Goal: Task Accomplishment & Management: Use online tool/utility

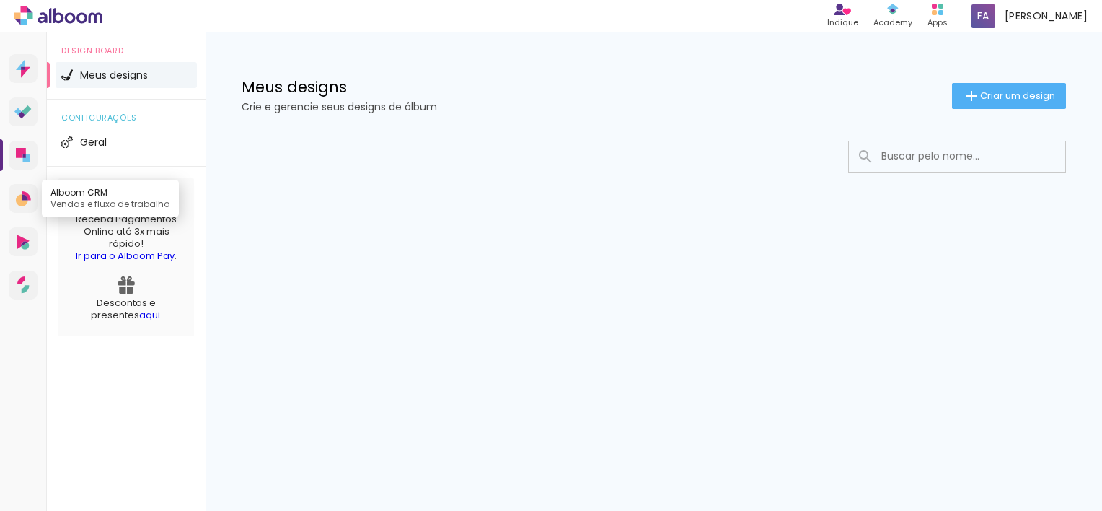
click at [22, 200] on icon at bounding box center [22, 200] width 12 height 12
click at [22, 70] on icon at bounding box center [25, 72] width 9 height 11
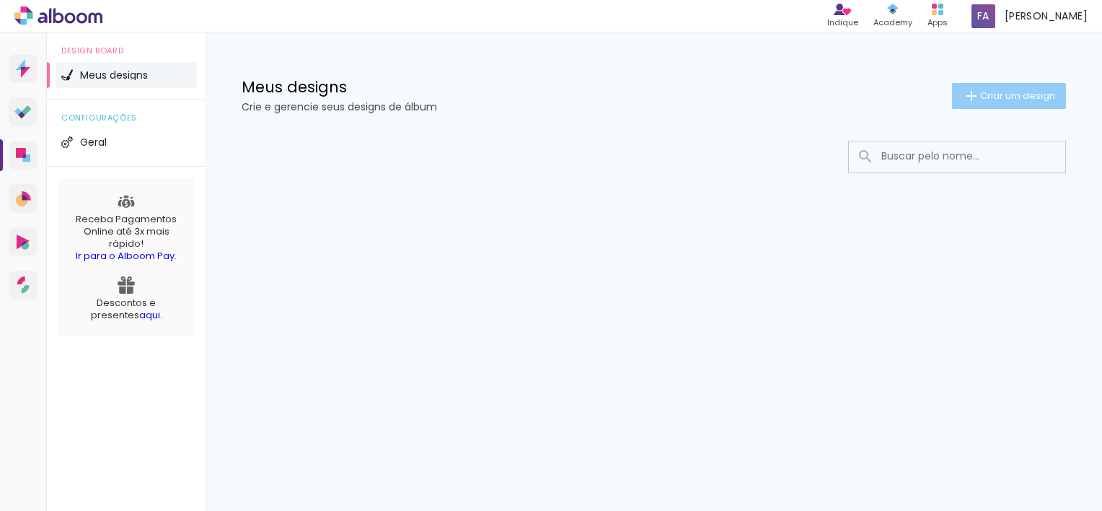
click at [1028, 97] on span "Criar um design" at bounding box center [1018, 95] width 75 height 9
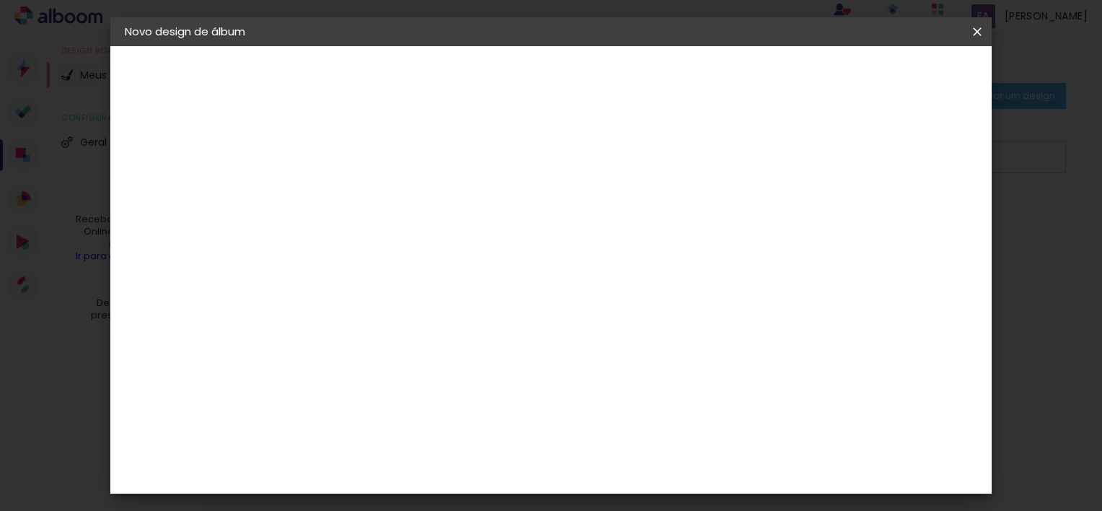
click at [361, 199] on input at bounding box center [361, 194] width 0 height 22
type input "teste"
type paper-input "teste"
click at [0, 0] on slot "Avançar" at bounding box center [0, 0] width 0 height 0
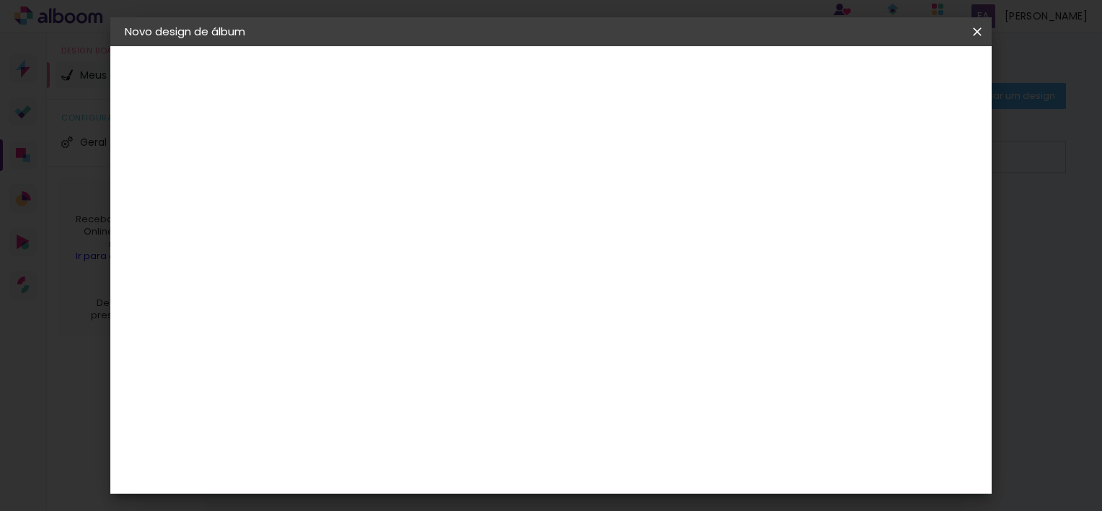
click at [382, 294] on div "Digipix Pro" at bounding box center [369, 305] width 36 height 23
click at [0, 0] on slot "Avançar" at bounding box center [0, 0] width 0 height 0
click at [417, 240] on input "text" at bounding box center [389, 251] width 56 height 22
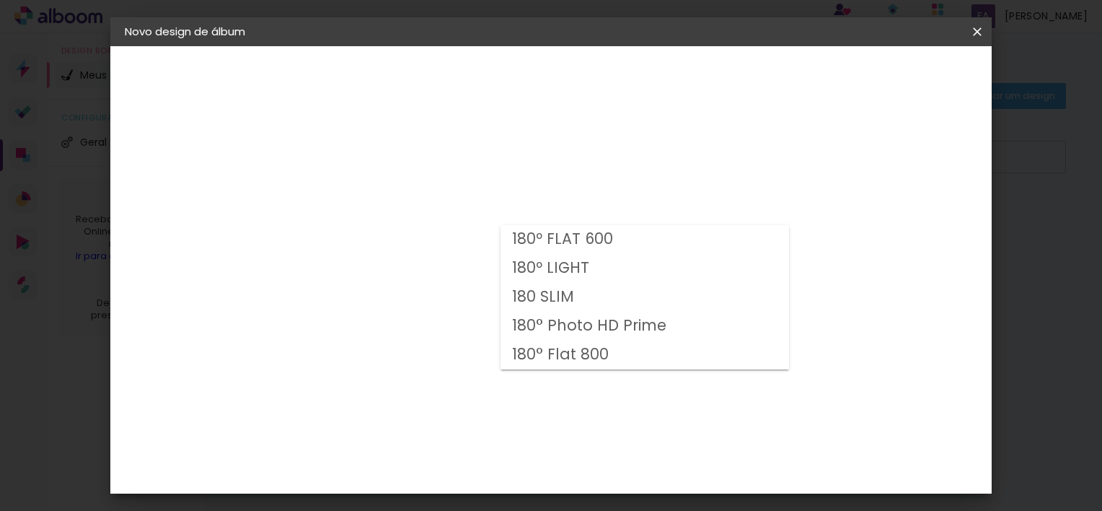
click at [475, 199] on div "Opções disponíveis 180º FLAT 600 180º LIGHT 180 SLIM 180° Photo HD Prime 180° F…" at bounding box center [398, 275] width 156 height 270
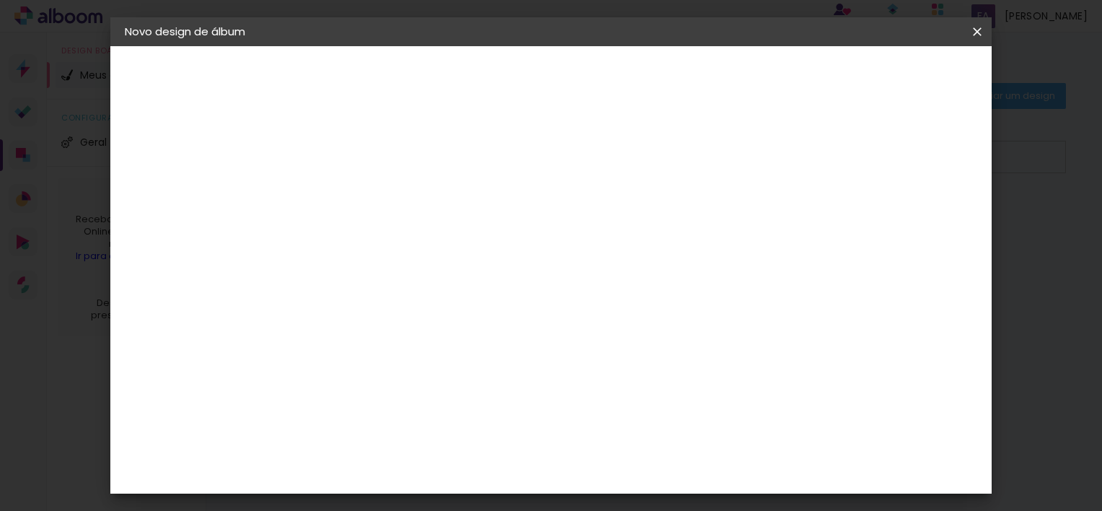
click at [439, 299] on div "Escolha o tamanho" at bounding box center [398, 329] width 84 height 67
click at [417, 240] on input "text" at bounding box center [389, 251] width 56 height 22
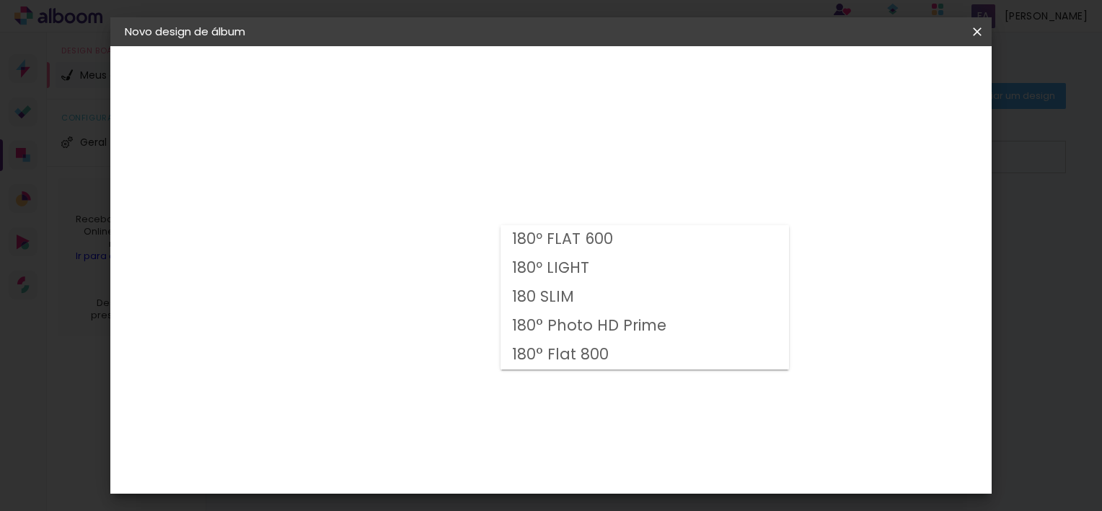
click at [0, 0] on slot "180º FLAT 600" at bounding box center [0, 0] width 0 height 0
type input "180º FLAT 600"
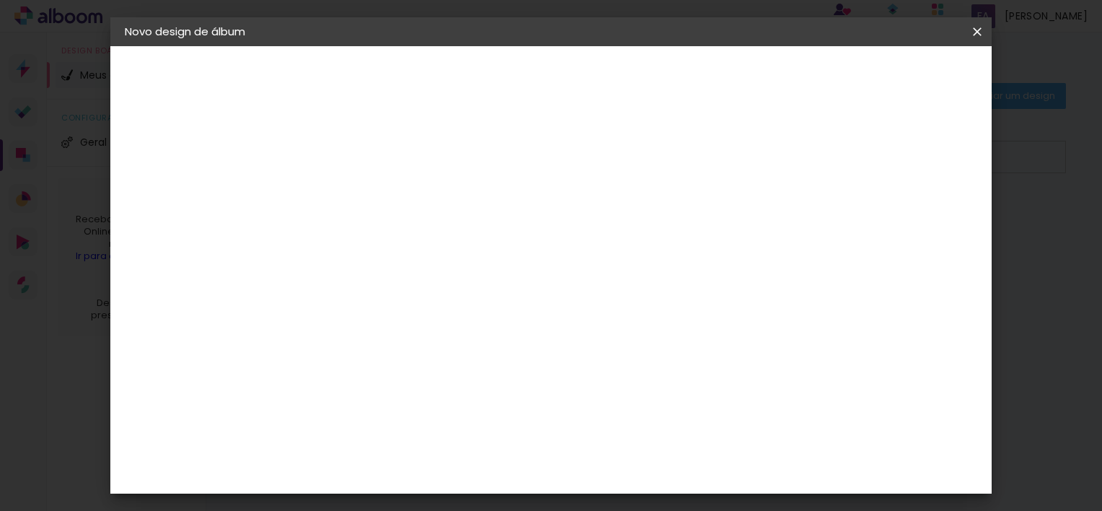
click at [458, 372] on span "29.7 × 21.0" at bounding box center [424, 387] width 67 height 30
click at [0, 0] on slot "Avançar" at bounding box center [0, 0] width 0 height 0
click at [806, 152] on div at bounding box center [799, 155] width 13 height 13
type paper-checkbox "on"
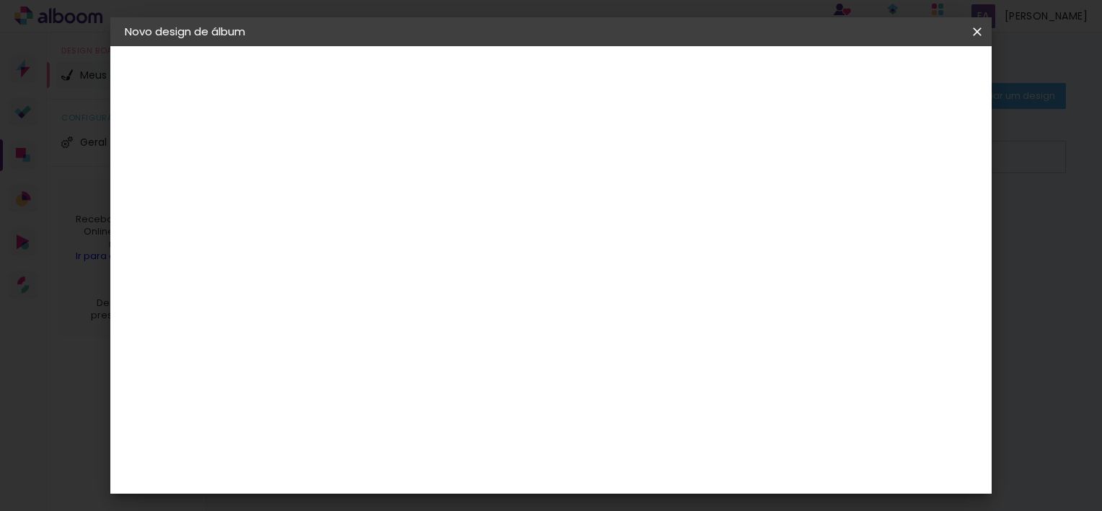
scroll to position [32, 0]
click at [887, 79] on span "Iniciar design" at bounding box center [855, 76] width 66 height 10
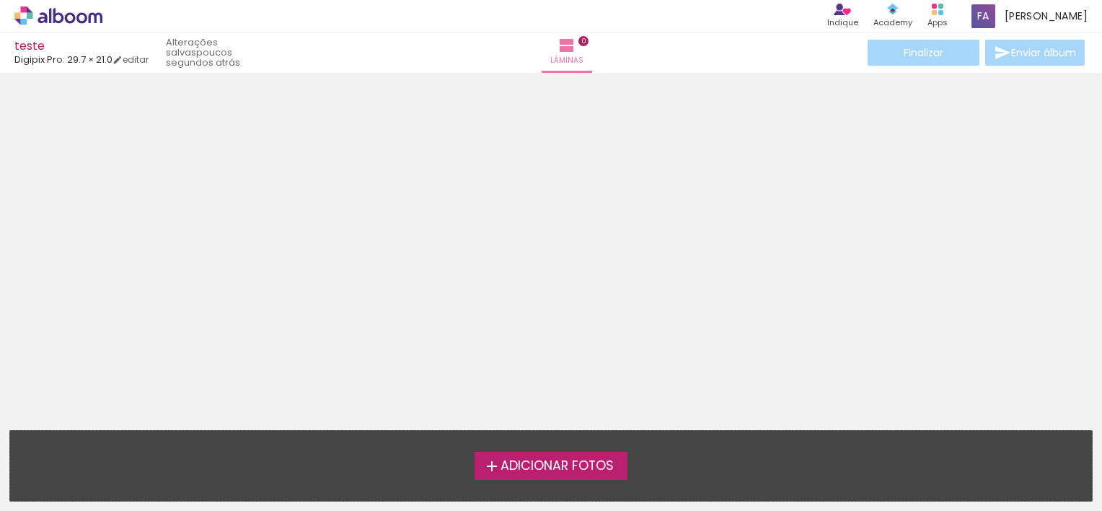
click at [569, 455] on label "Adicionar Fotos" at bounding box center [552, 465] width 154 height 27
click at [0, 0] on input "file" at bounding box center [0, 0] width 0 height 0
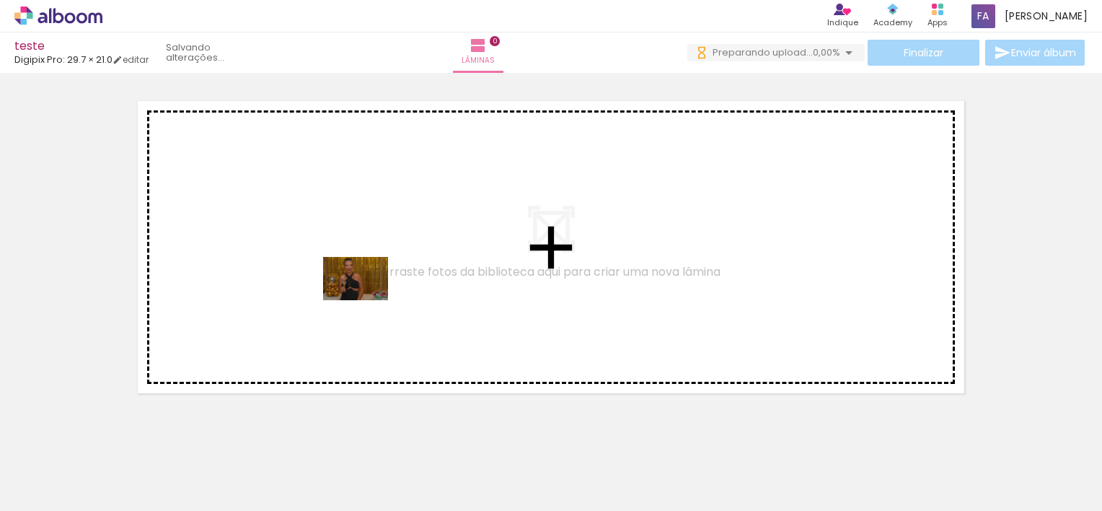
drag, startPoint x: 164, startPoint y: 475, endPoint x: 370, endPoint y: 297, distance: 272.6
click at [370, 297] on quentale-workspace at bounding box center [551, 255] width 1102 height 511
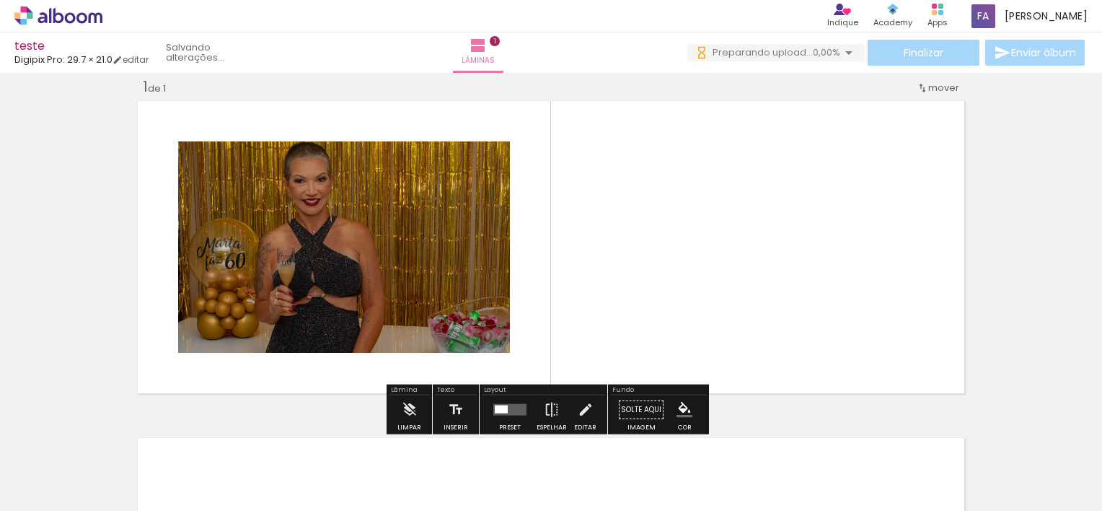
scroll to position [18, 0]
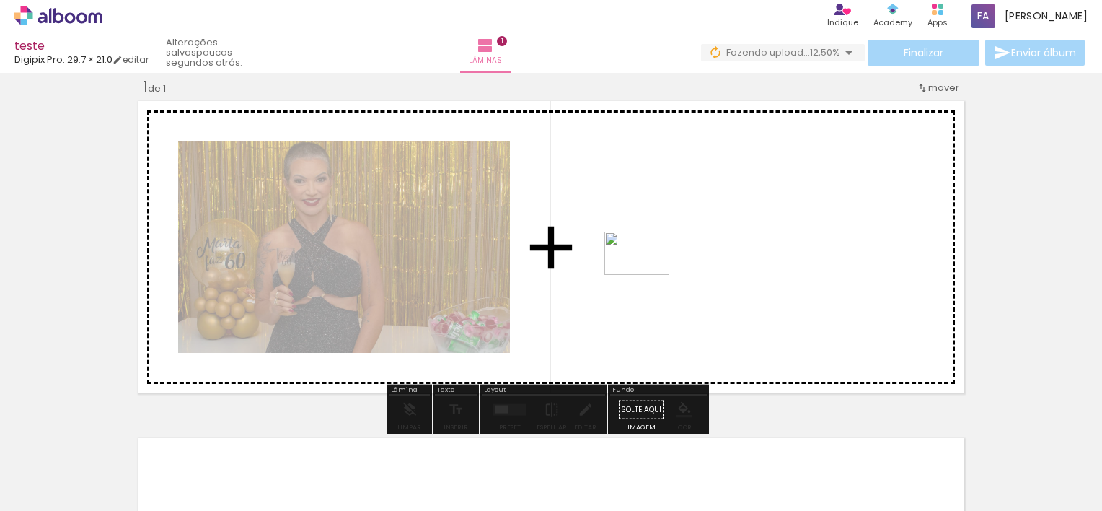
drag, startPoint x: 312, startPoint y: 472, endPoint x: 679, endPoint y: 260, distance: 423.1
click at [679, 260] on quentale-workspace at bounding box center [551, 255] width 1102 height 511
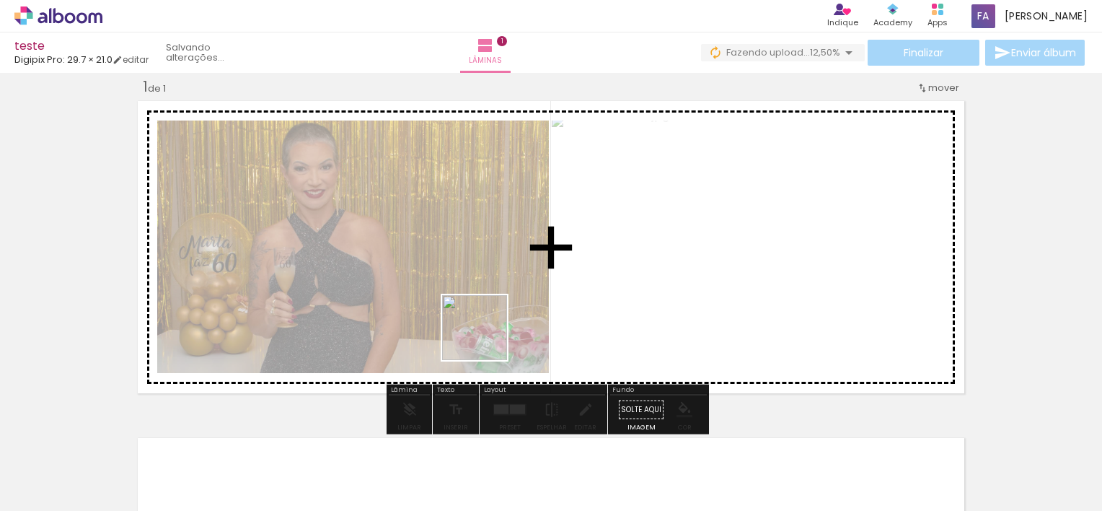
drag, startPoint x: 393, startPoint y: 480, endPoint x: 525, endPoint y: 268, distance: 249.5
click at [525, 268] on quentale-workspace at bounding box center [551, 255] width 1102 height 511
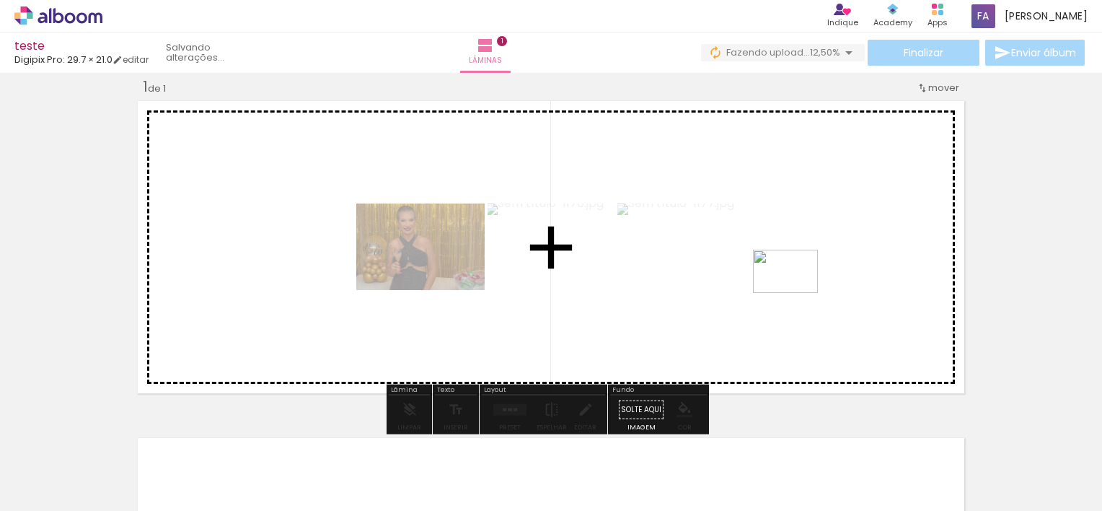
drag, startPoint x: 470, startPoint y: 462, endPoint x: 797, endPoint y: 293, distance: 367.2
click at [797, 293] on quentale-workspace at bounding box center [551, 255] width 1102 height 511
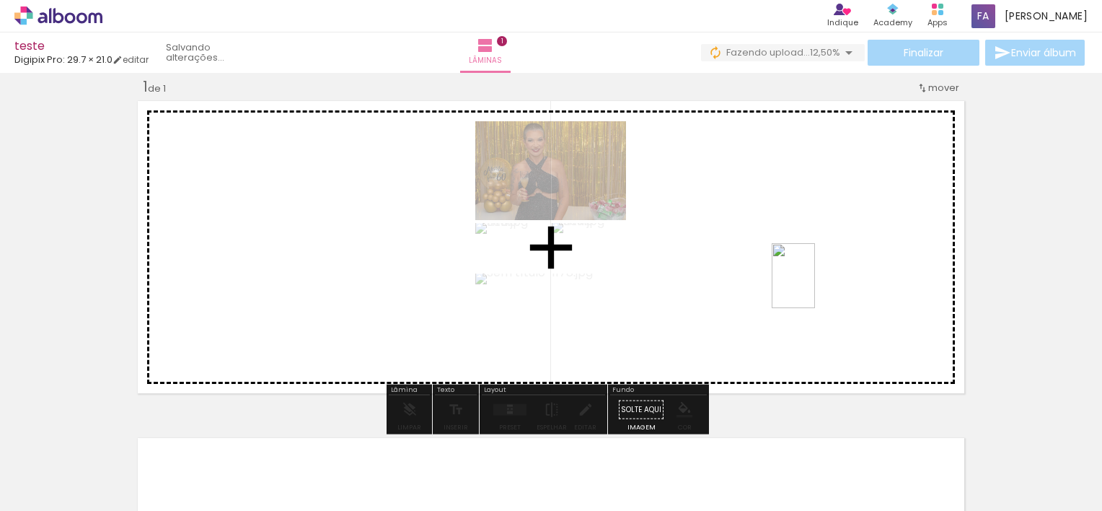
drag, startPoint x: 710, startPoint y: 468, endPoint x: 817, endPoint y: 283, distance: 213.7
click at [817, 283] on quentale-workspace at bounding box center [551, 255] width 1102 height 511
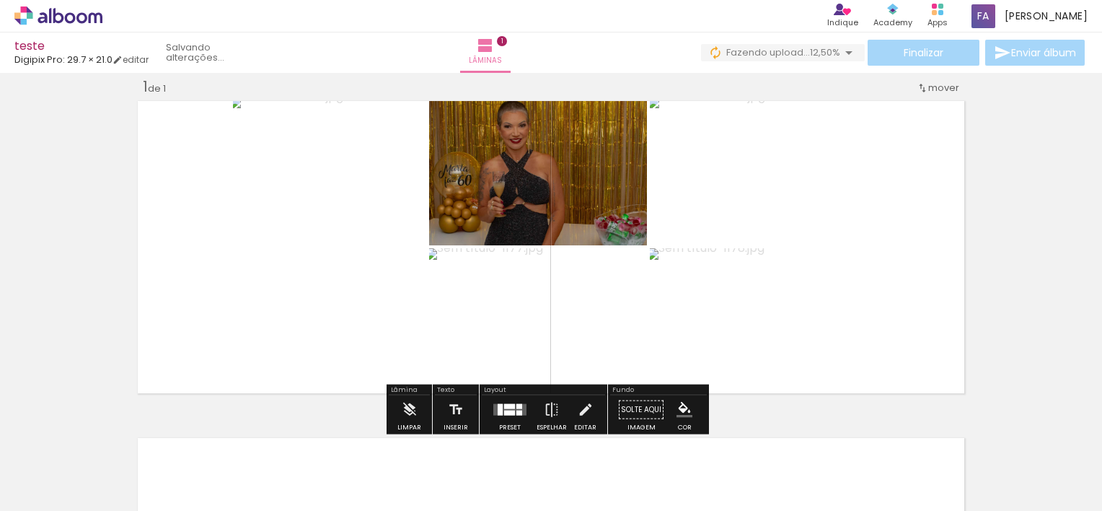
click at [504, 407] on div at bounding box center [509, 406] width 11 height 5
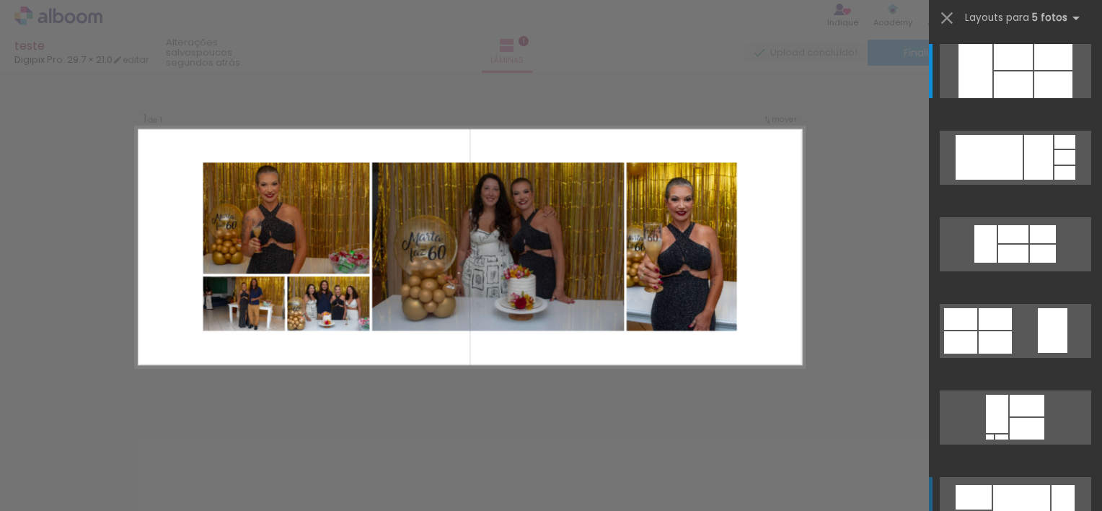
click at [1043, 502] on div at bounding box center [1021, 504] width 57 height 38
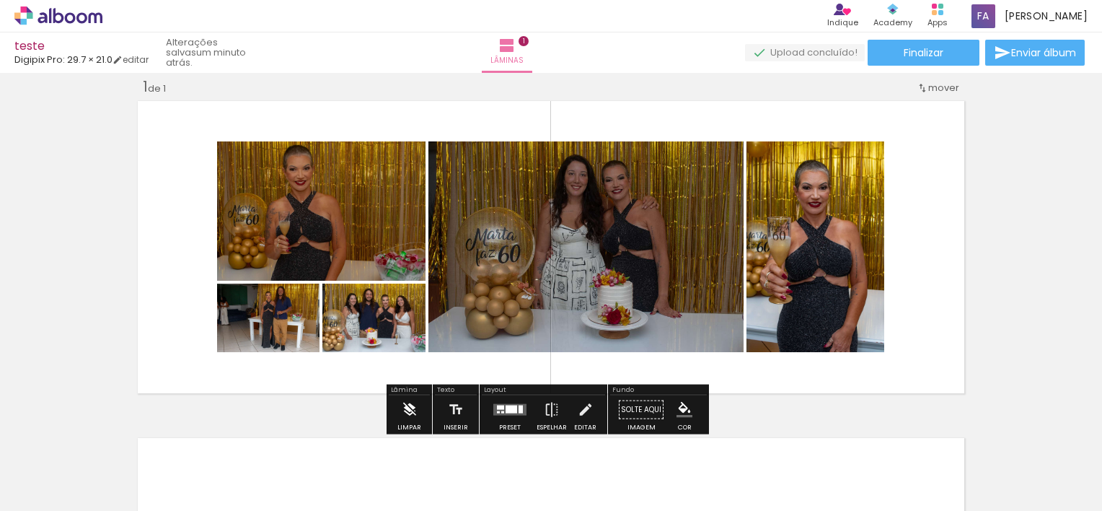
click at [406, 408] on iron-icon at bounding box center [410, 409] width 16 height 29
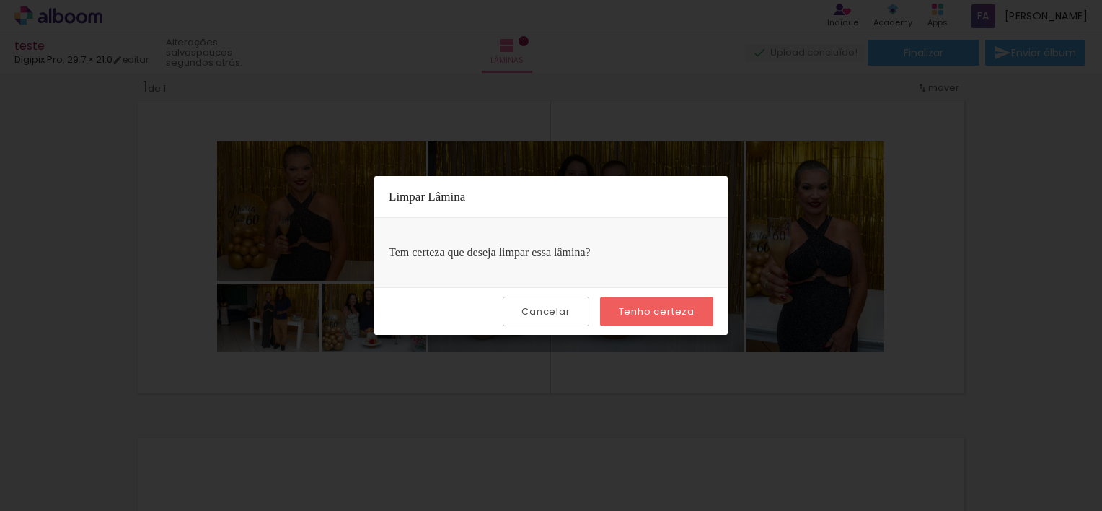
click at [0, 0] on slot "Cancelar" at bounding box center [0, 0] width 0 height 0
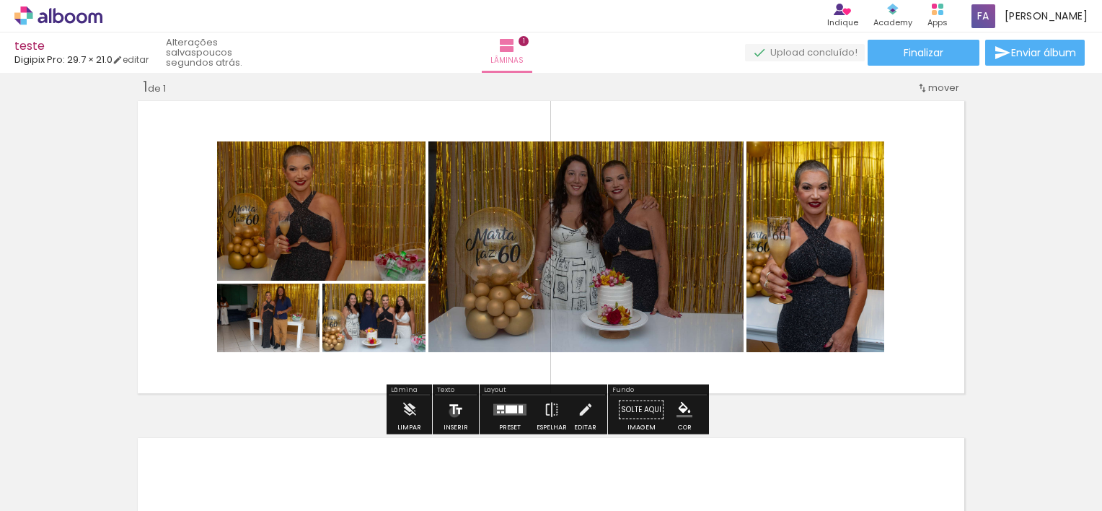
click at [453, 411] on iron-icon at bounding box center [456, 409] width 16 height 29
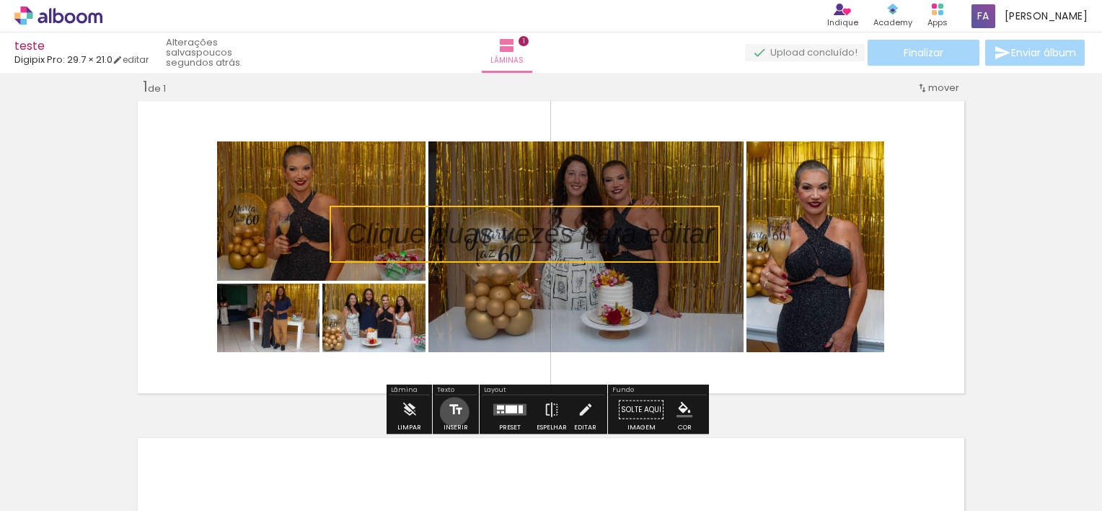
click at [453, 411] on iron-icon at bounding box center [456, 409] width 16 height 29
click at [751, 239] on quentale-layouter at bounding box center [550, 247] width 835 height 301
click at [680, 242] on p at bounding box center [541, 234] width 390 height 40
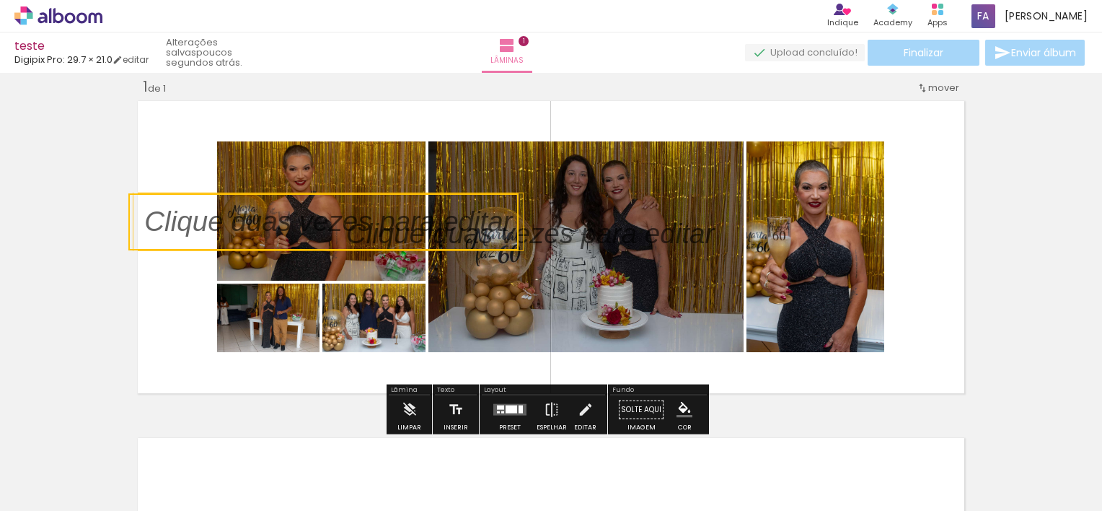
drag, startPoint x: 528, startPoint y: 234, endPoint x: 211, endPoint y: 222, distance: 317.7
click at [211, 222] on quentale-selection at bounding box center [323, 221] width 390 height 57
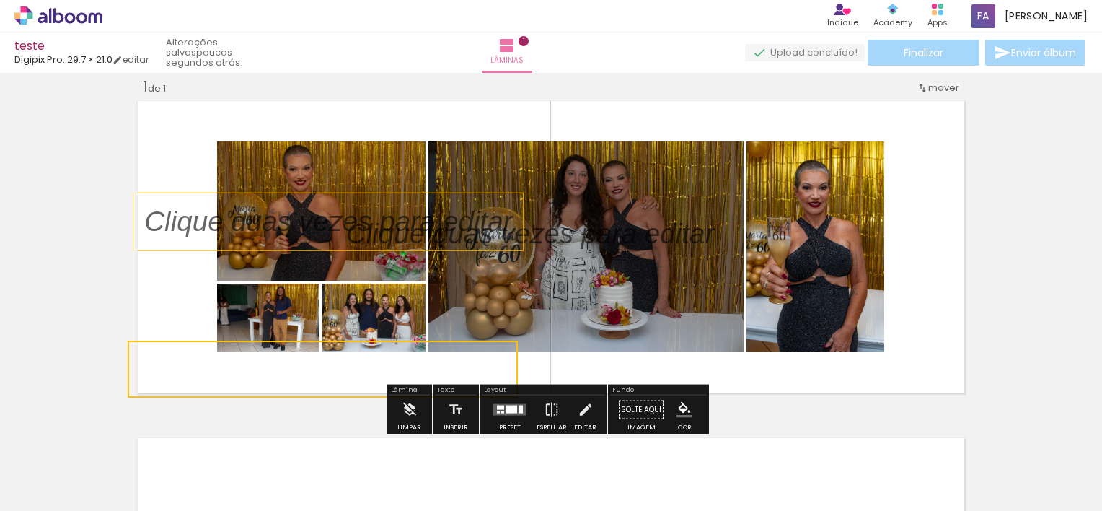
drag, startPoint x: 291, startPoint y: 219, endPoint x: 224, endPoint y: 400, distance: 194.1
click at [224, 400] on div "Inserir lâmina 1 de 1" at bounding box center [551, 397] width 1102 height 675
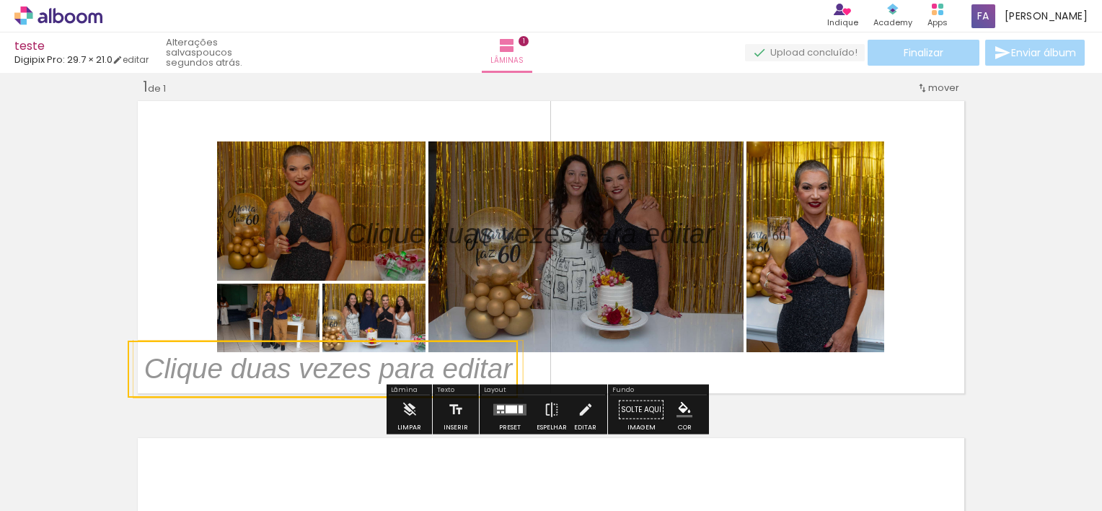
drag, startPoint x: 543, startPoint y: 241, endPoint x: 716, endPoint y: 364, distance: 212.2
click at [716, 364] on album-spread "1 de 1" at bounding box center [550, 247] width 835 height 301
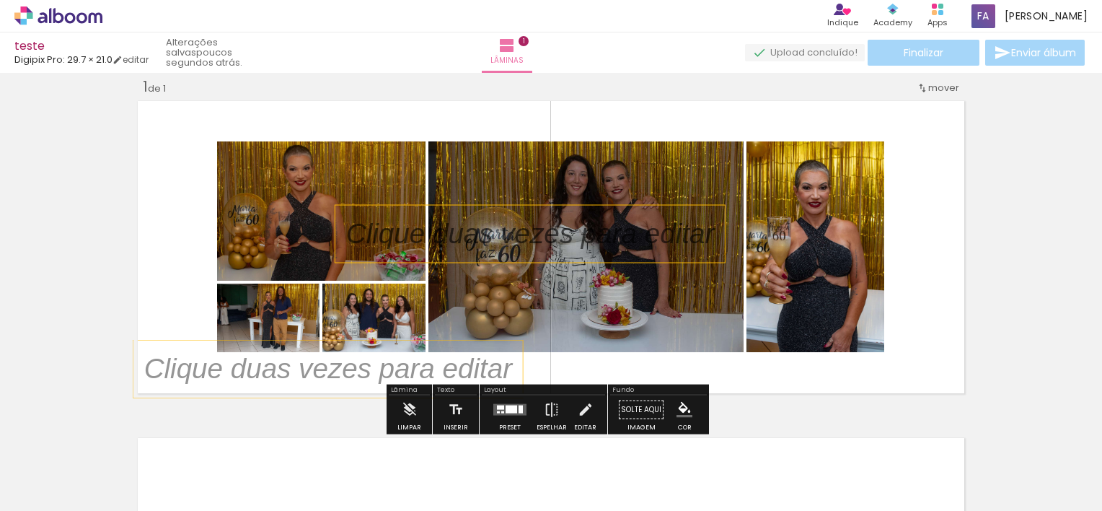
click at [564, 242] on p at bounding box center [541, 234] width 390 height 40
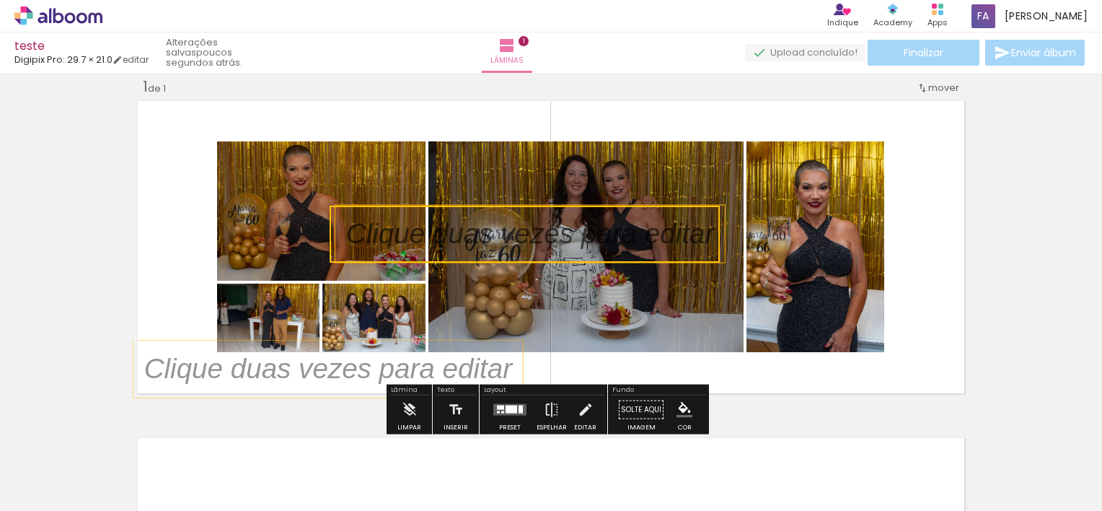
click at [534, 229] on quentale-selection at bounding box center [525, 234] width 390 height 57
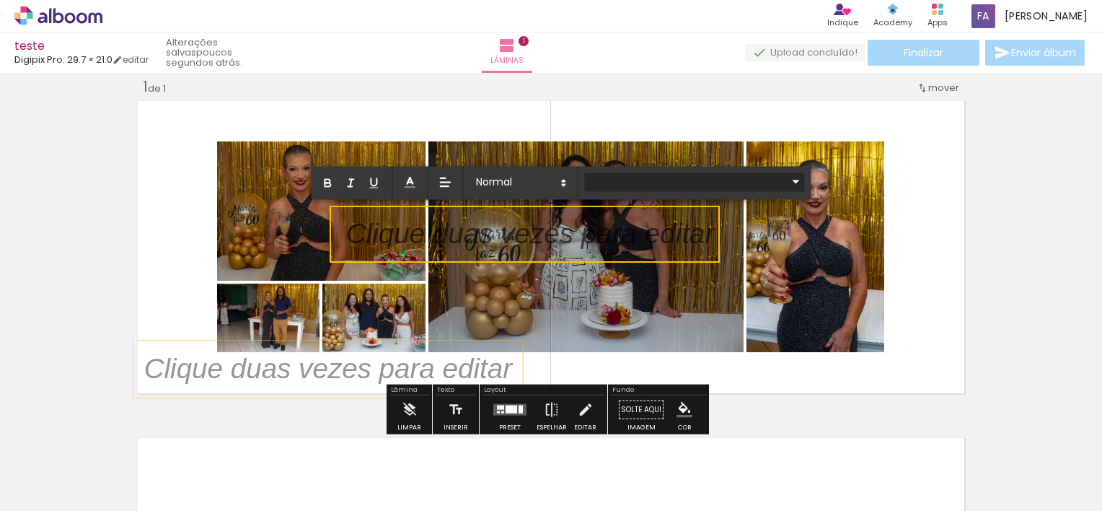
click at [787, 182] on iron-icon at bounding box center [795, 181] width 17 height 17
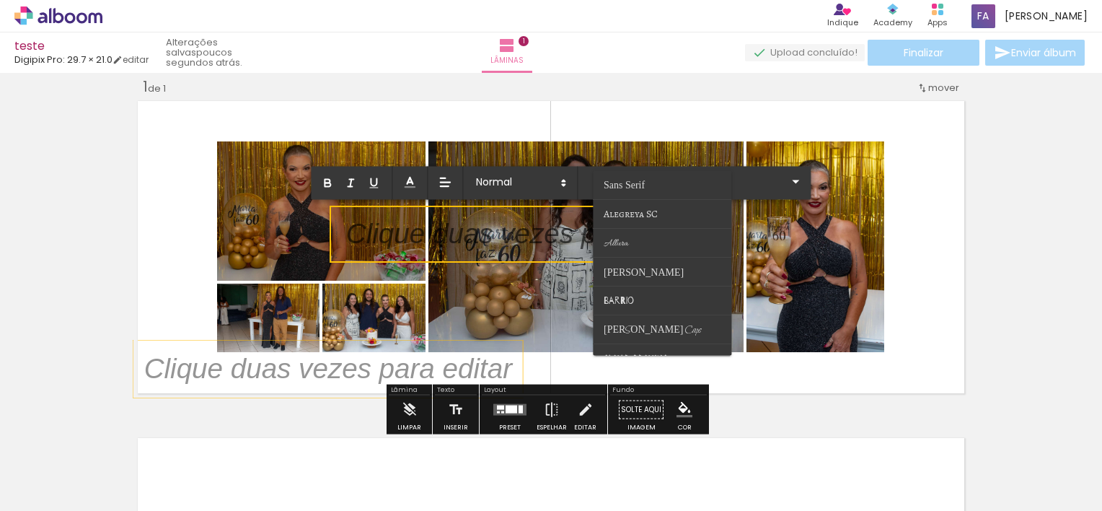
click at [582, 181] on div "0,5 cm 1 cm 1,5 cm 2 cm 2,5 cm 3 cm 3,5 cm 4 cm 5 cm 6 cm 7 cm 8 cm" at bounding box center [561, 183] width 500 height 33
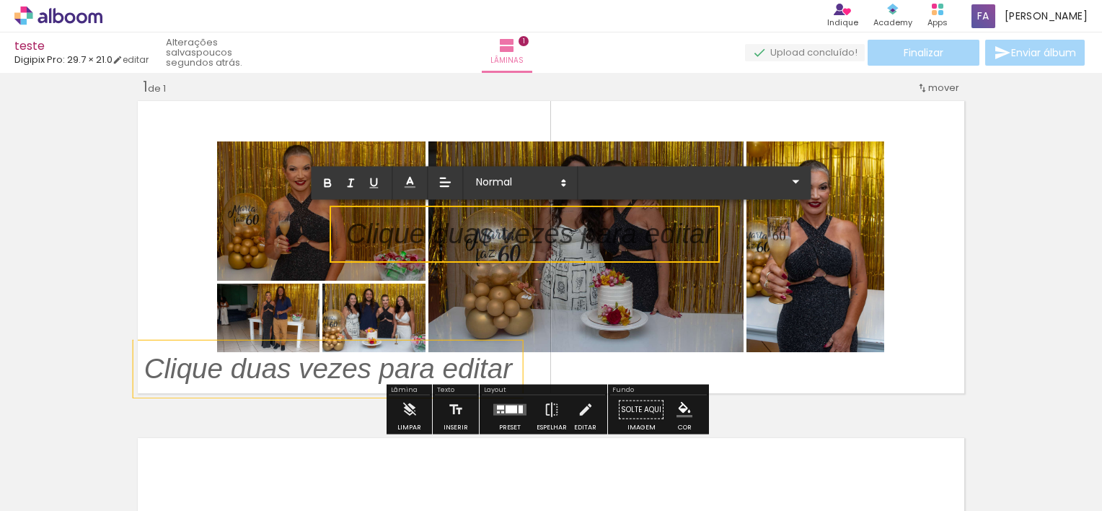
drag, startPoint x: 450, startPoint y: 245, endPoint x: 629, endPoint y: 317, distance: 192.7
click at [629, 317] on album-spread "1 de 1" at bounding box center [550, 247] width 835 height 301
type input "Sans Serif"
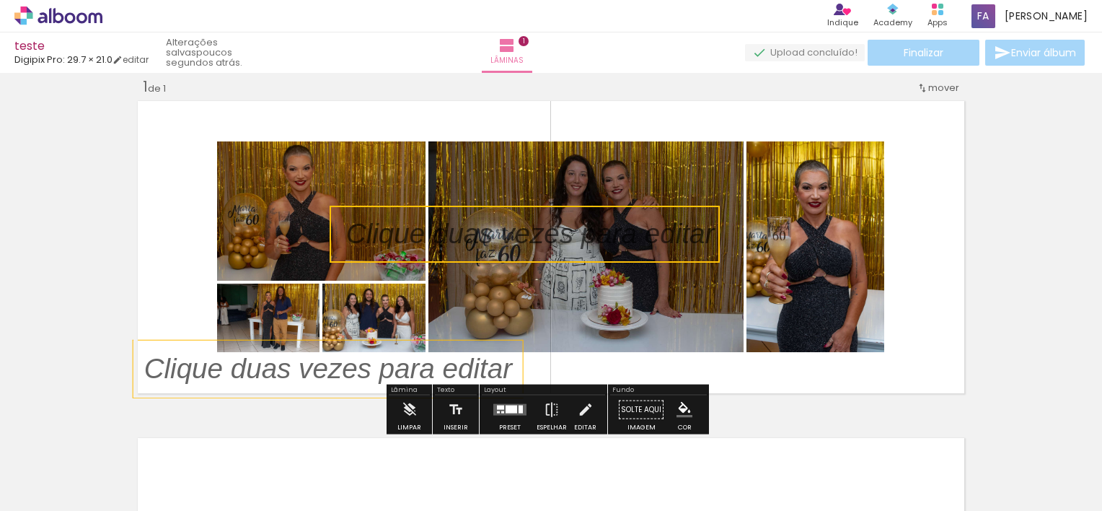
click at [570, 236] on quentale-selection at bounding box center [525, 234] width 390 height 57
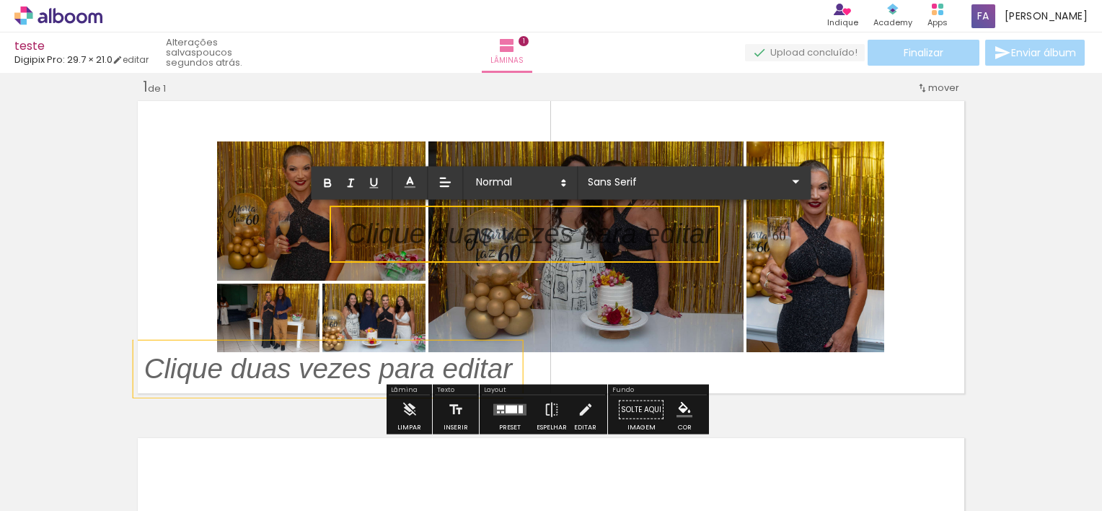
click at [604, 207] on quentale-selection at bounding box center [525, 234] width 390 height 57
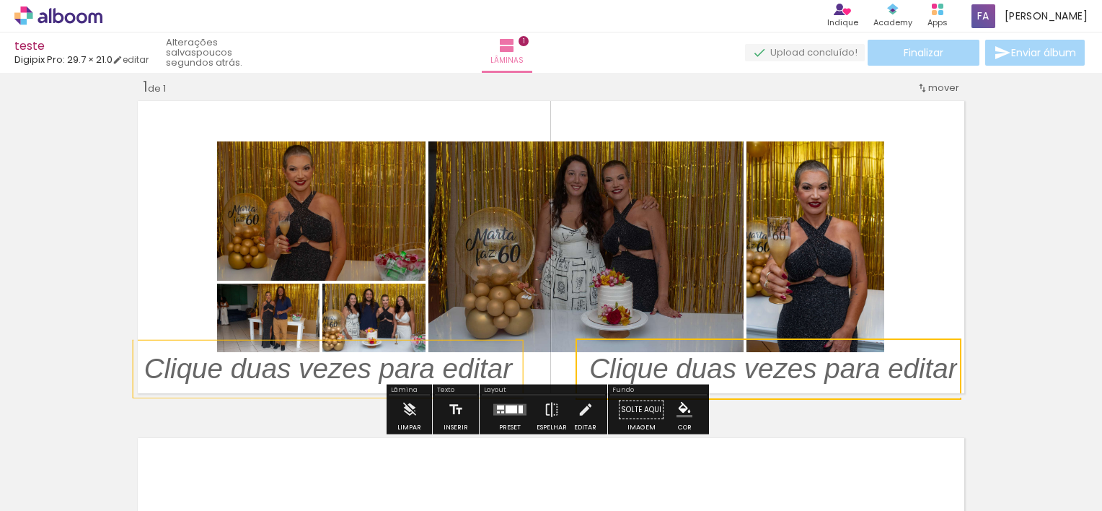
drag, startPoint x: 561, startPoint y: 259, endPoint x: 854, endPoint y: 411, distance: 330.1
click at [854, 411] on div "Inserir lâmina 1 de 1" at bounding box center [551, 397] width 1102 height 675
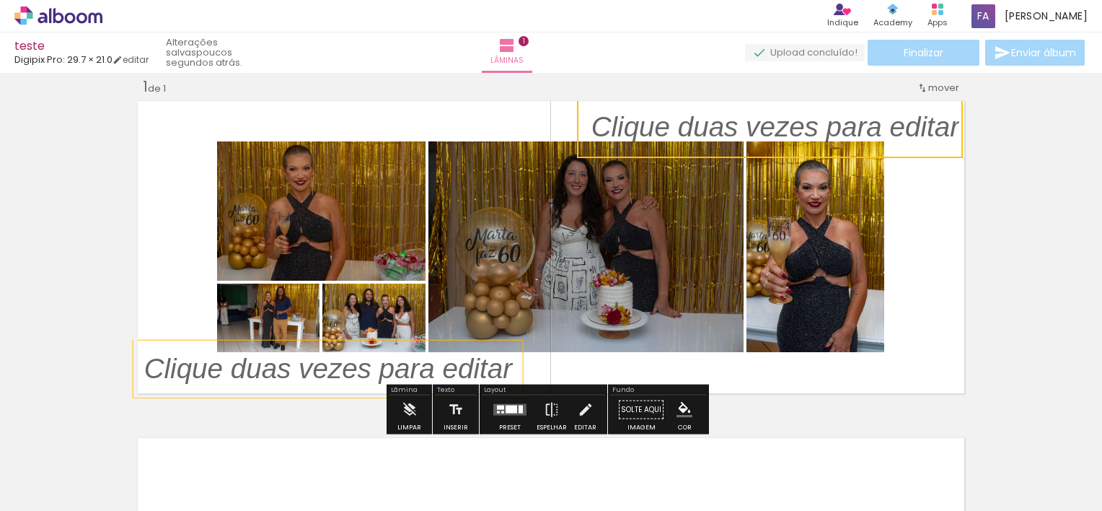
drag, startPoint x: 848, startPoint y: 398, endPoint x: 856, endPoint y: 142, distance: 256.3
click at [856, 142] on div "Inserir lâmina 1 de 1" at bounding box center [551, 397] width 1102 height 675
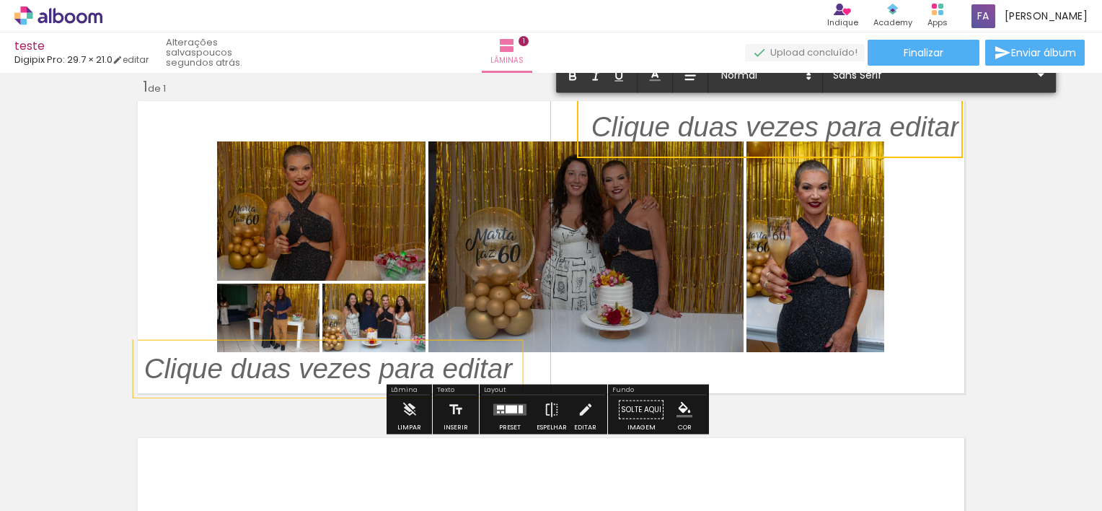
click at [926, 261] on quentale-layouter at bounding box center [550, 247] width 835 height 301
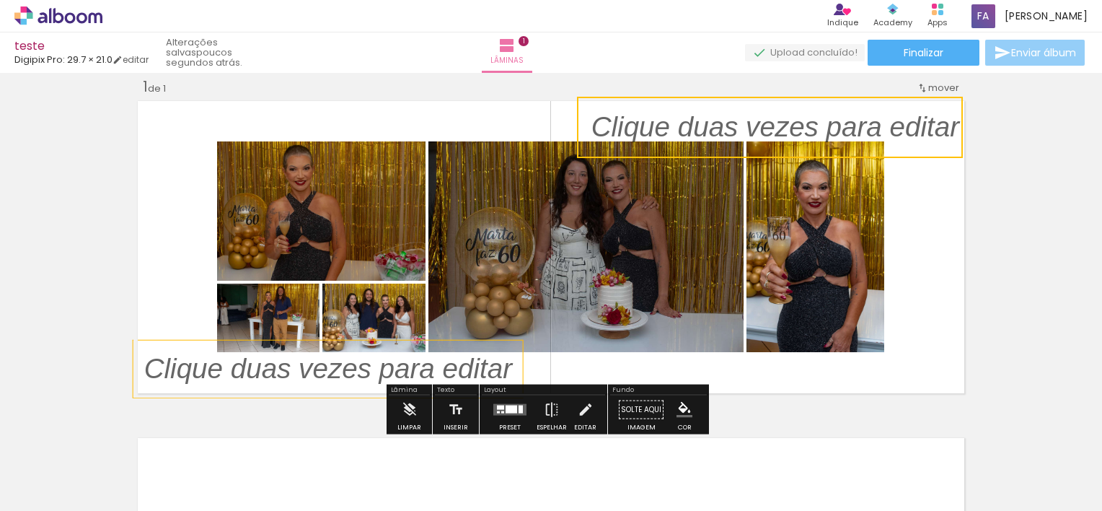
click at [1041, 58] on span "Enviar álbum" at bounding box center [1044, 53] width 65 height 10
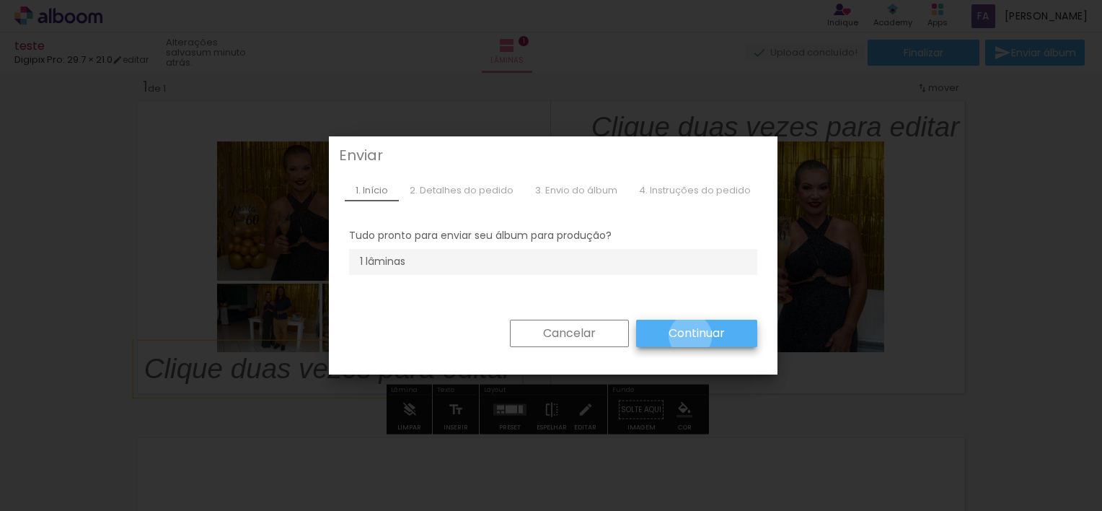
click at [0, 0] on slot "Continuar" at bounding box center [0, 0] width 0 height 0
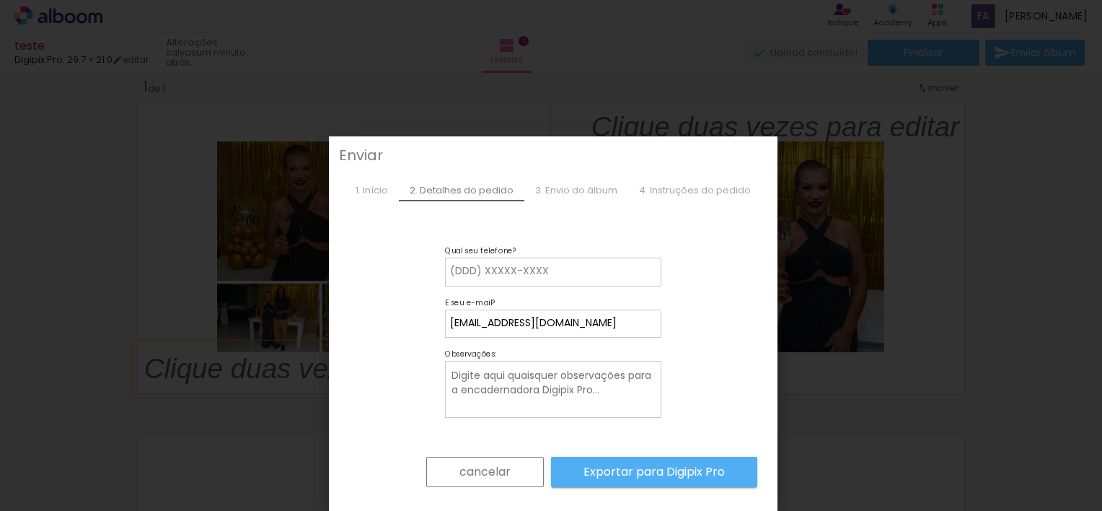
click at [0, 0] on slot "Exportar para Digipix Pro" at bounding box center [0, 0] width 0 height 0
click at [517, 271] on input at bounding box center [553, 271] width 206 height 14
click at [0, 0] on slot "cancelar" at bounding box center [0, 0] width 0 height 0
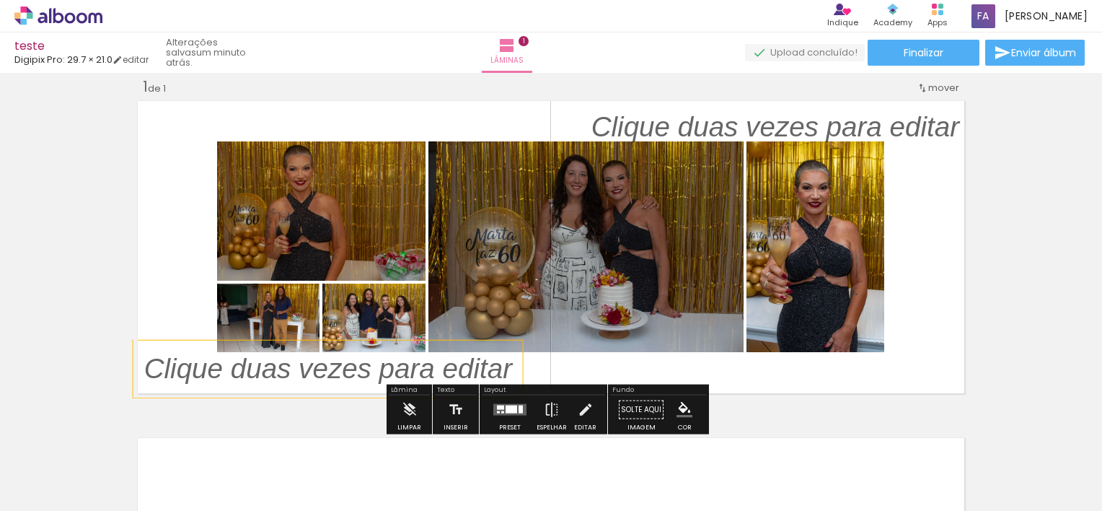
click at [679, 413] on iron-icon "color picker" at bounding box center [685, 410] width 16 height 16
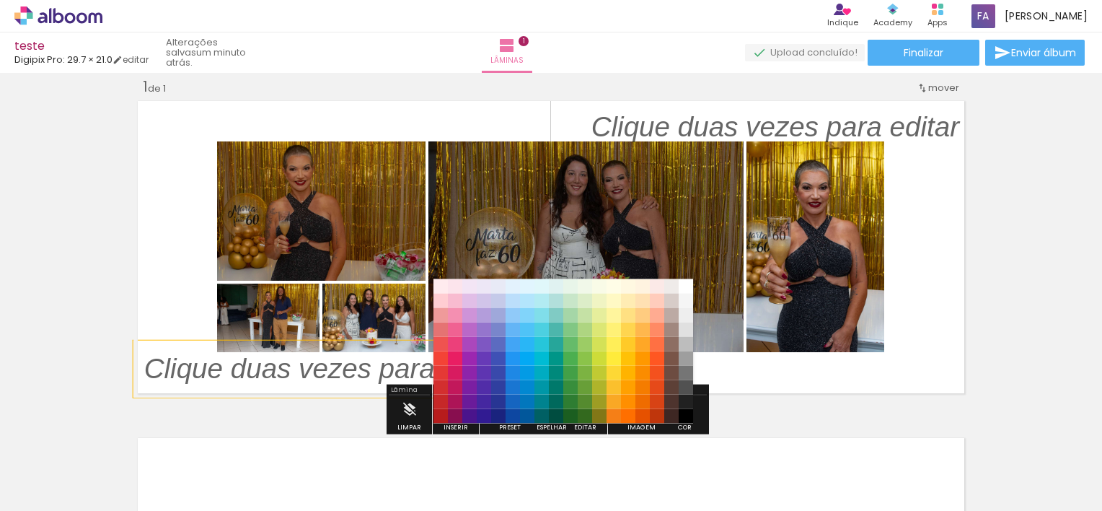
click at [685, 421] on quentale-thumb at bounding box center [710, 462] width 81 height 83
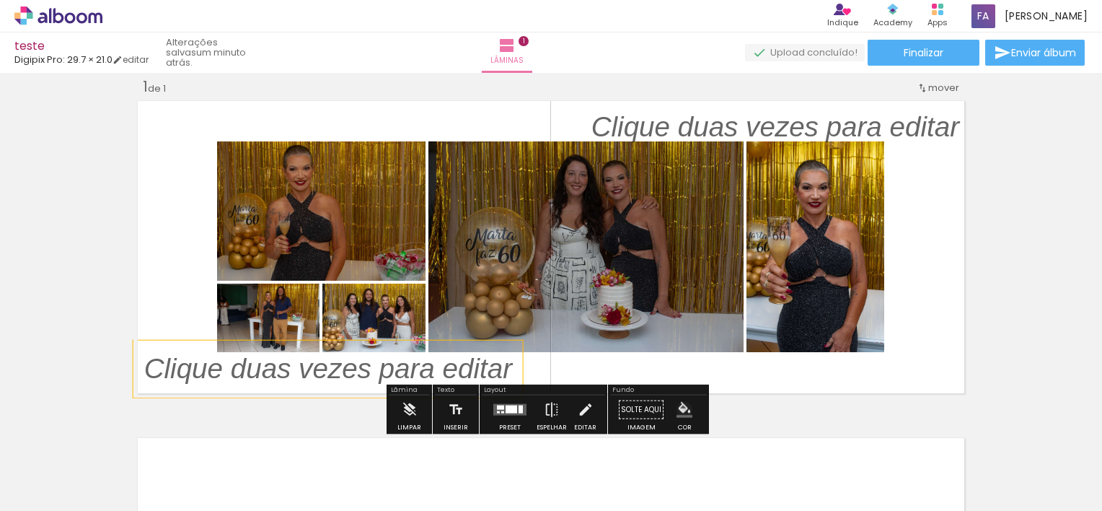
click at [677, 408] on iron-icon "color picker" at bounding box center [685, 410] width 16 height 16
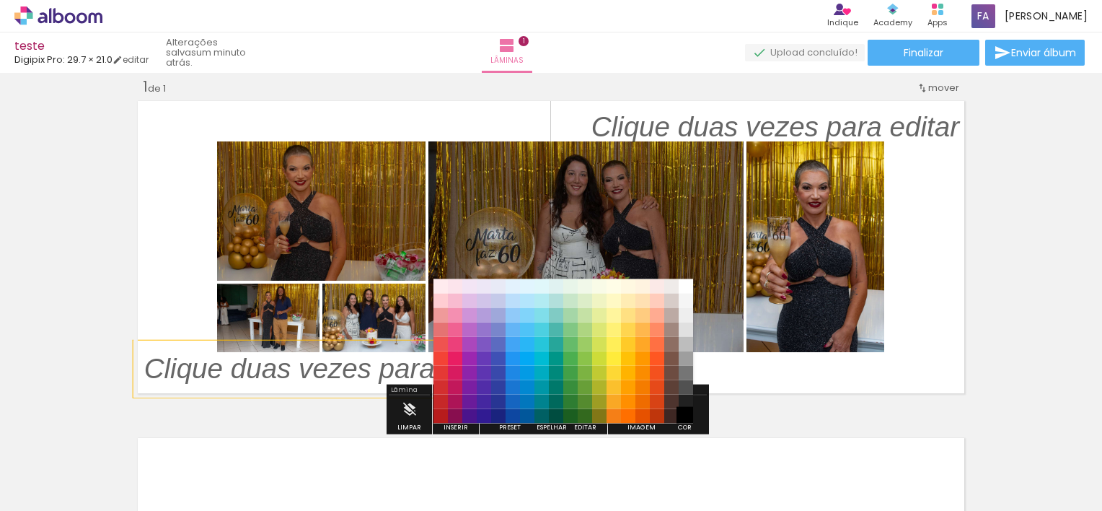
click at [687, 409] on paper-item "#000000" at bounding box center [686, 415] width 14 height 14
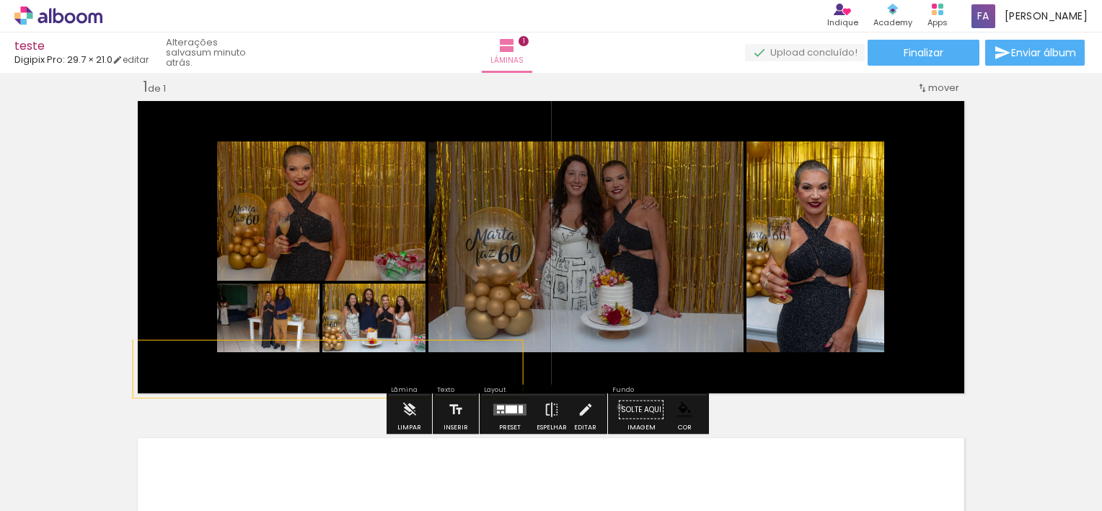
click at [615, 406] on paper-button "Solte aqui Imagem" at bounding box center [641, 413] width 52 height 37
click at [579, 408] on iron-icon at bounding box center [586, 409] width 16 height 29
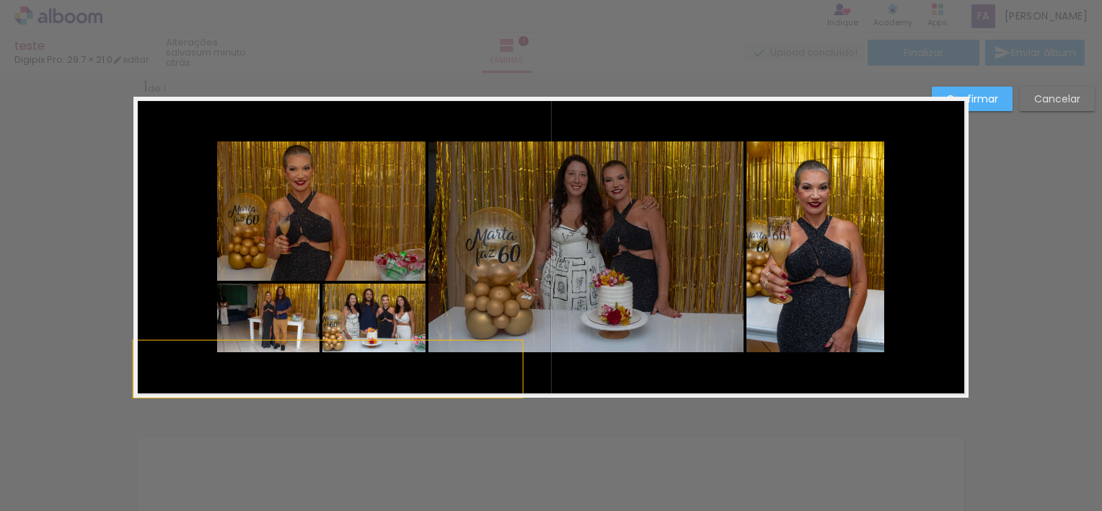
click at [579, 408] on div "Confirmar Cancelar" at bounding box center [551, 409] width 1102 height 709
click at [895, 170] on quentale-layouter at bounding box center [550, 247] width 835 height 301
click at [812, 205] on quentale-photo at bounding box center [816, 246] width 138 height 211
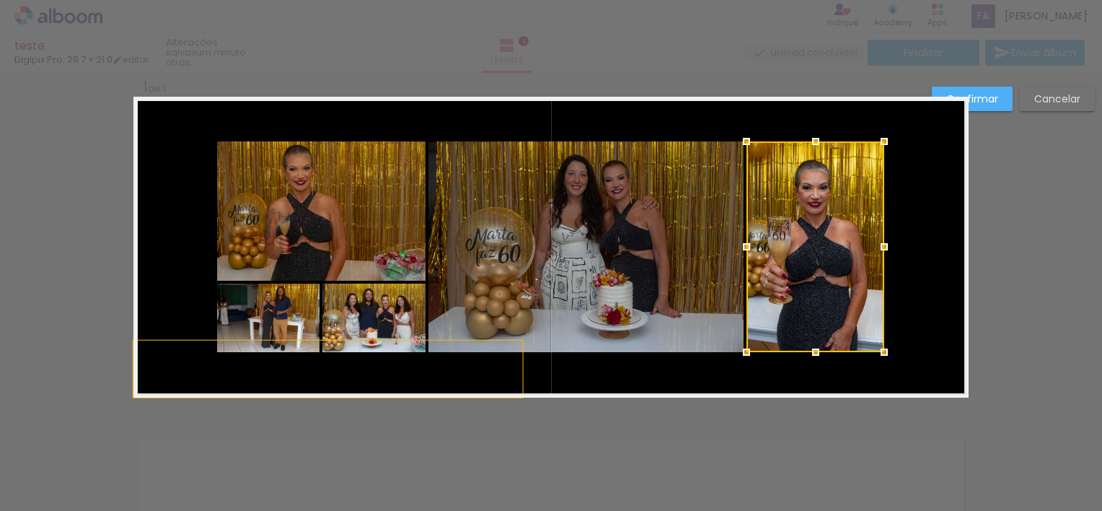
click at [600, 219] on quentale-photo at bounding box center [586, 246] width 315 height 211
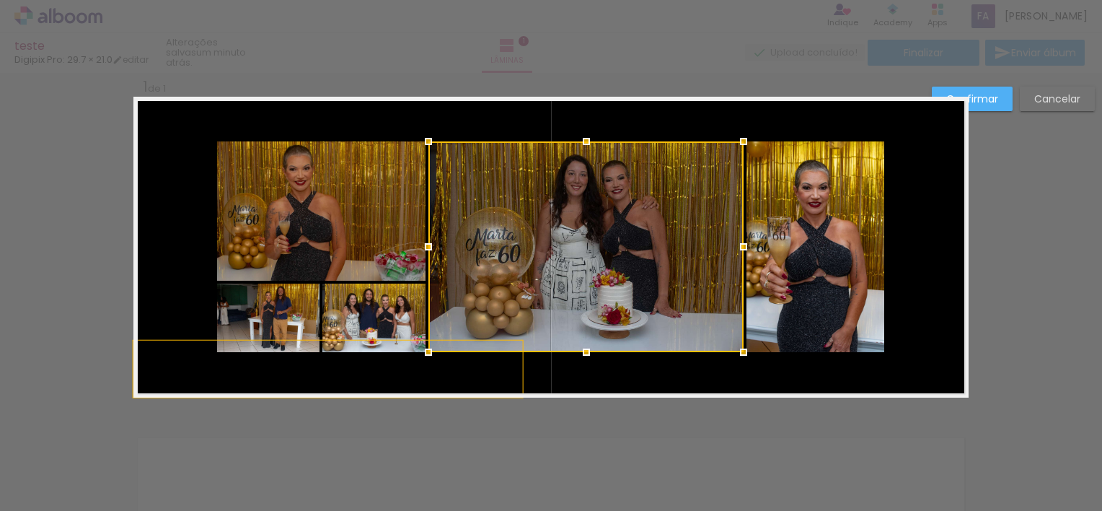
click at [618, 380] on quentale-layouter at bounding box center [550, 247] width 835 height 301
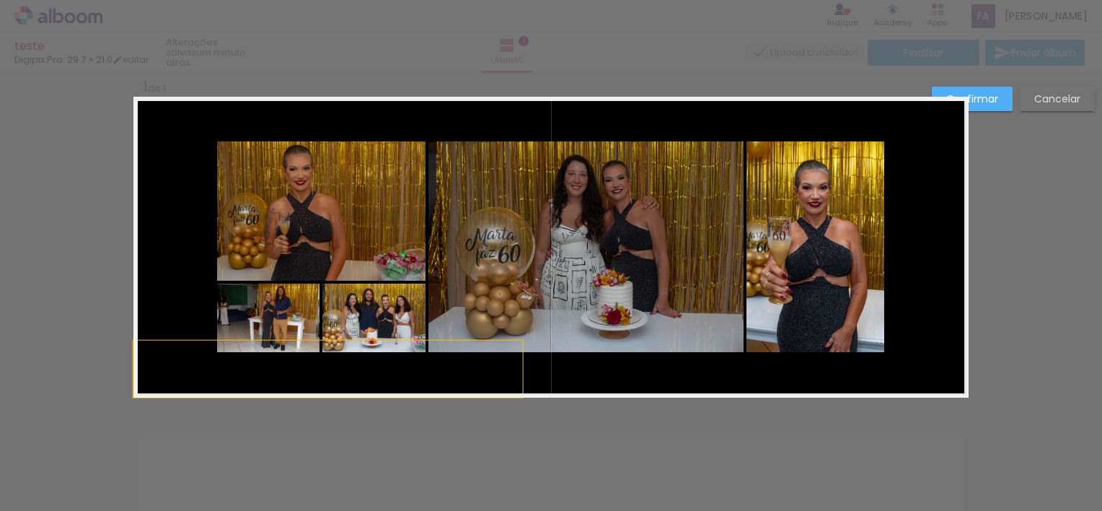
click at [620, 436] on div "Confirmar Cancelar" at bounding box center [551, 409] width 1102 height 709
click at [975, 133] on div "Confirmar Cancelar" at bounding box center [551, 409] width 1102 height 709
click at [800, 70] on div at bounding box center [551, 36] width 1102 height 73
click at [521, 48] on div at bounding box center [551, 36] width 1102 height 73
click at [0, 0] on slot "Confirmar" at bounding box center [0, 0] width 0 height 0
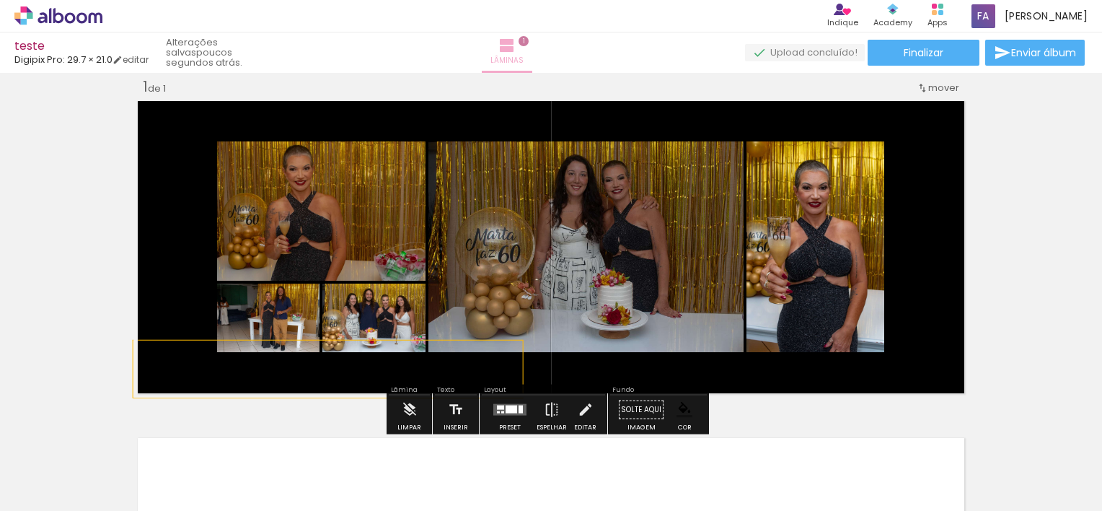
click at [524, 63] on span "Lâminas" at bounding box center [507, 60] width 33 height 13
click at [532, 40] on paper-button "Lâminas 1" at bounding box center [507, 52] width 51 height 40
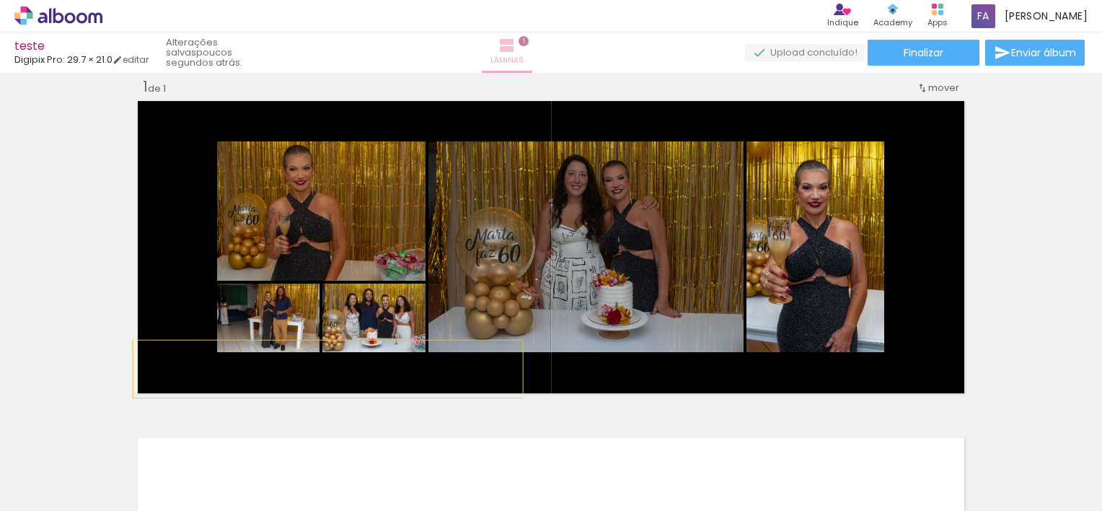
click at [516, 45] on iron-icon at bounding box center [507, 45] width 17 height 17
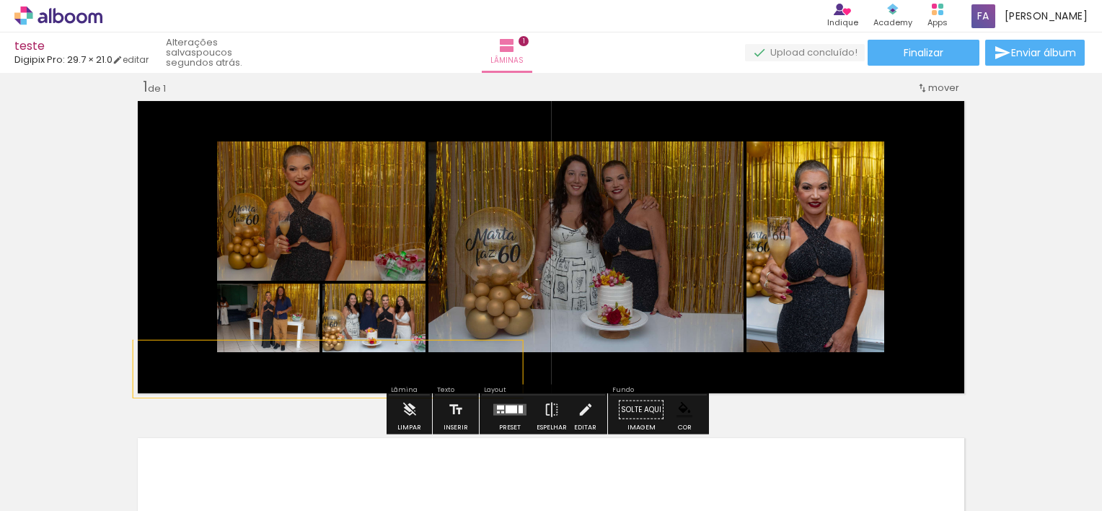
click at [935, 84] on span "mover" at bounding box center [944, 88] width 31 height 14
click at [904, 85] on span "Posição atual:" at bounding box center [891, 85] width 66 height 24
click at [1001, 125] on div "Inserir lâmina 1 de 1" at bounding box center [551, 397] width 1102 height 675
click at [51, 470] on input "Todas as fotos" at bounding box center [40, 467] width 55 height 12
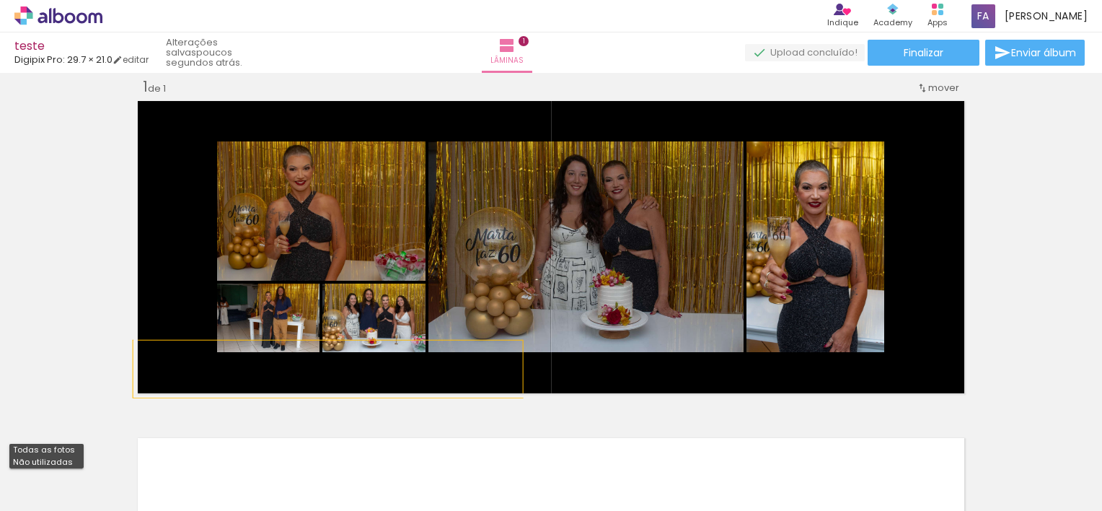
click at [69, 325] on div "Inserir lâmina 1 de 1" at bounding box center [551, 397] width 1102 height 675
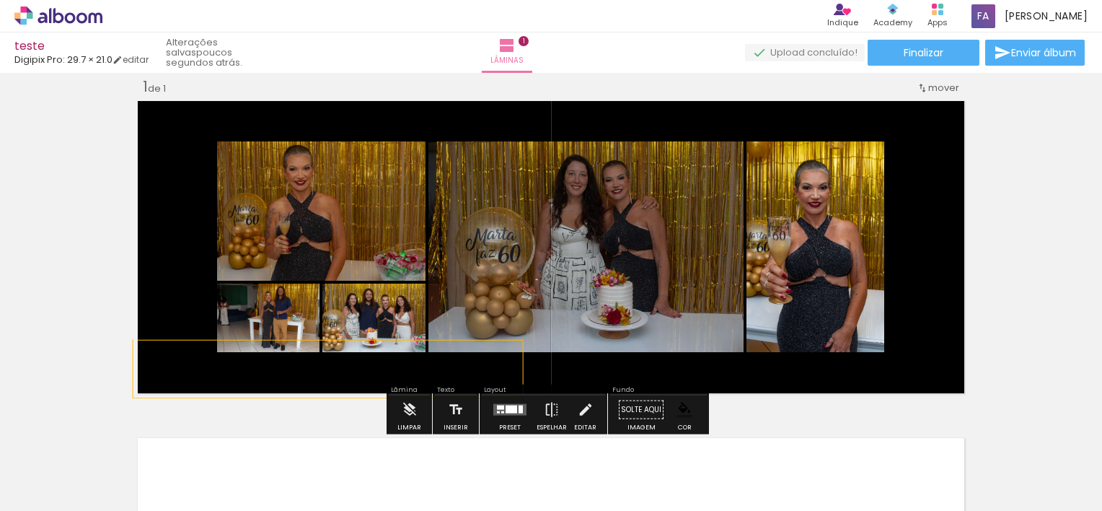
drag, startPoint x: 797, startPoint y: 52, endPoint x: 810, endPoint y: 52, distance: 12.3
click at [797, 52] on quentale-upload-monitor at bounding box center [805, 53] width 120 height 18
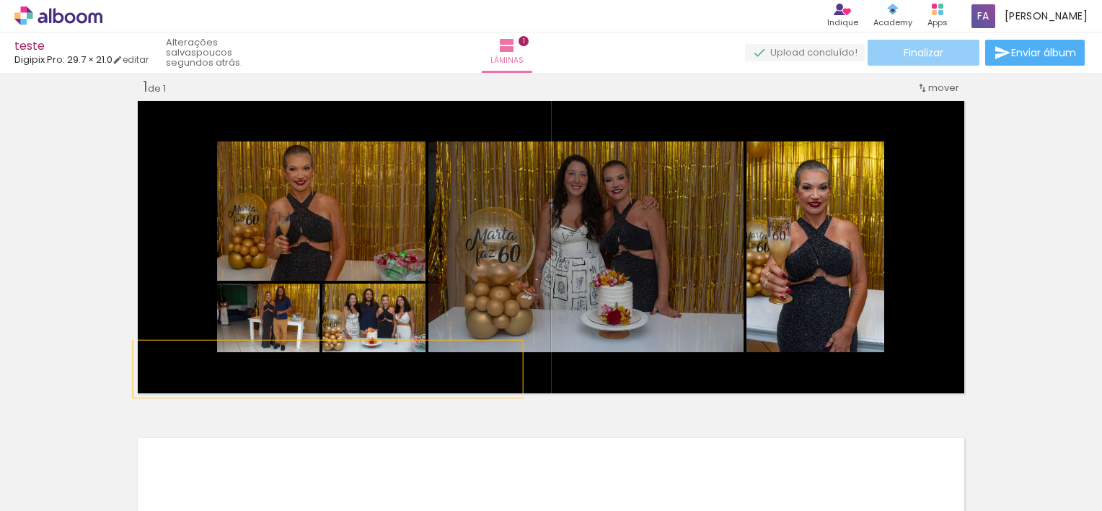
click at [928, 56] on span "Finalizar" at bounding box center [924, 53] width 40 height 10
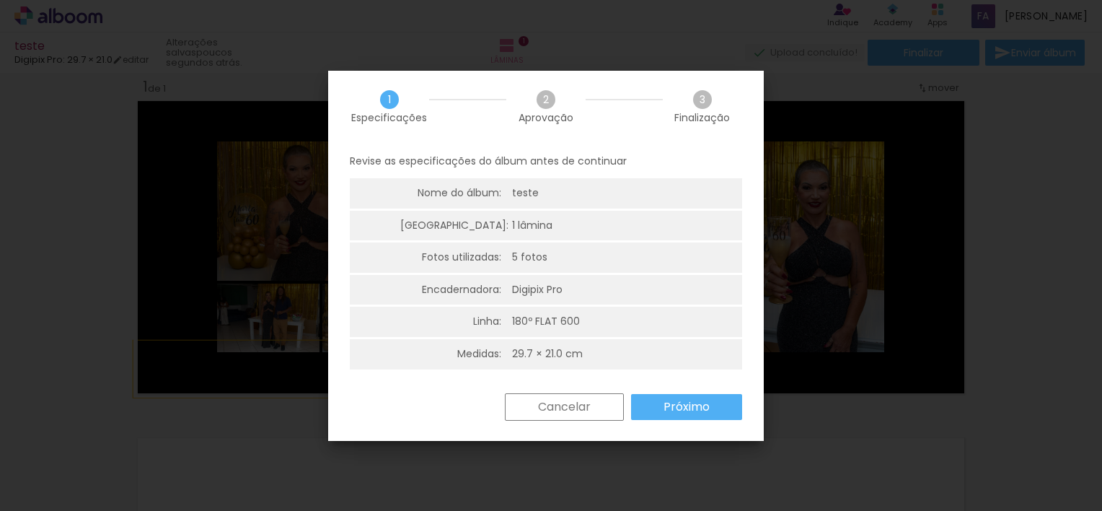
scroll to position [3, 0]
click at [0, 0] on slot "Próximo" at bounding box center [0, 0] width 0 height 0
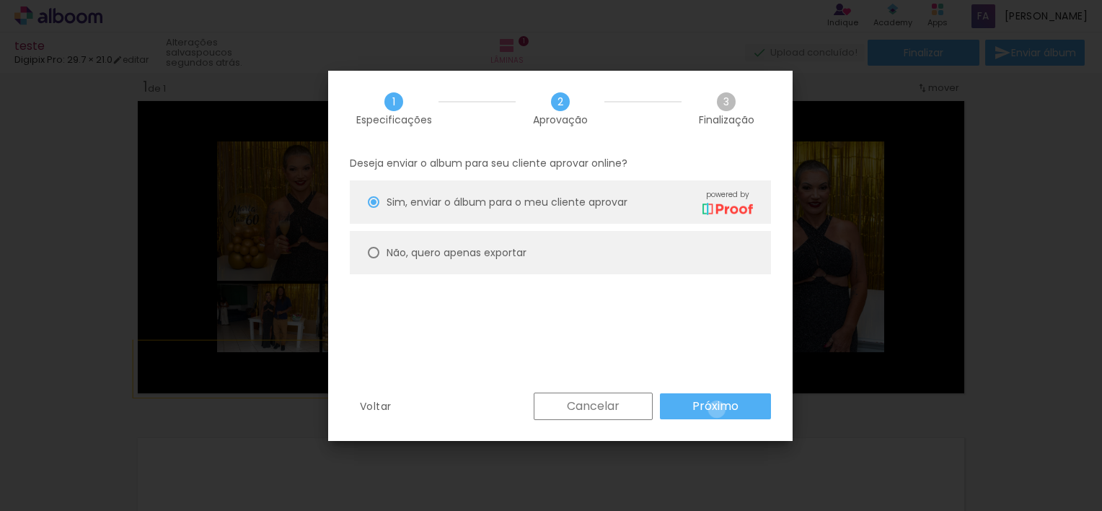
click at [0, 0] on slot "Próximo" at bounding box center [0, 0] width 0 height 0
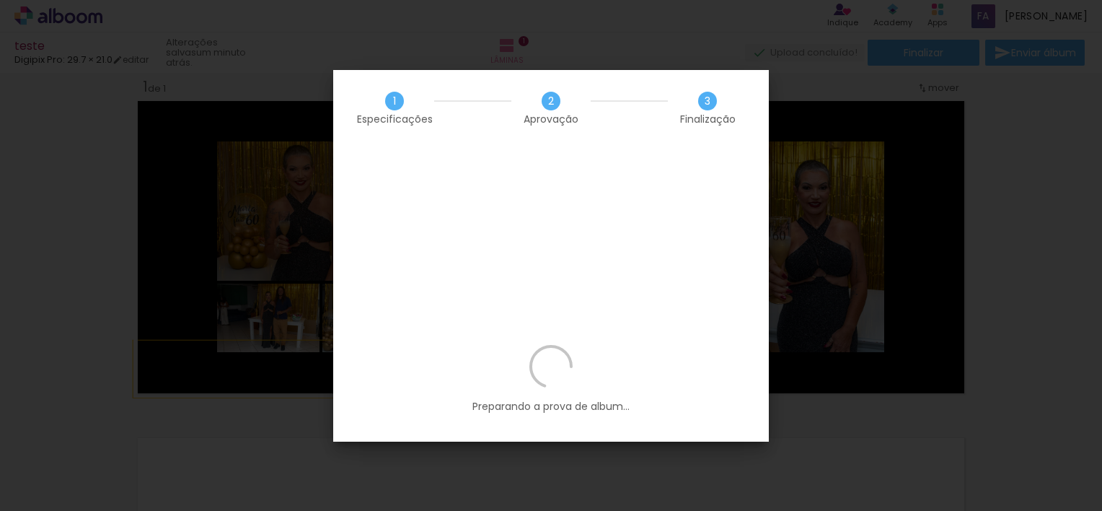
click at [649, 86] on div "1 Especificações 2 Aprovação 3 Finalização" at bounding box center [551, 108] width 436 height 76
click at [655, 38] on iron-overlay-backdrop at bounding box center [551, 255] width 1102 height 511
click at [981, 205] on iron-overlay-backdrop at bounding box center [551, 255] width 1102 height 511
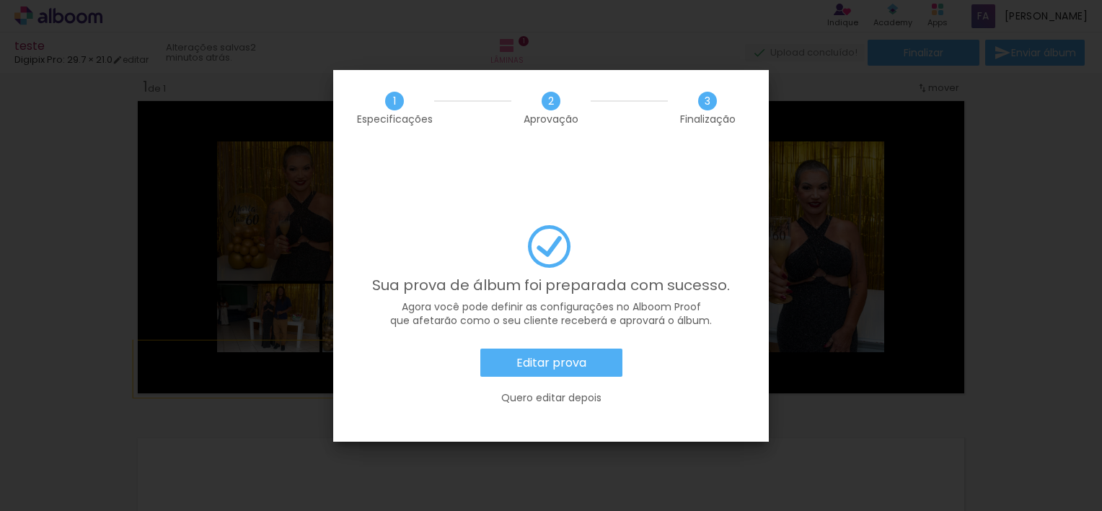
click at [0, 0] on slot "Editar prova" at bounding box center [0, 0] width 0 height 0
